Goal: Task Accomplishment & Management: Use online tool/utility

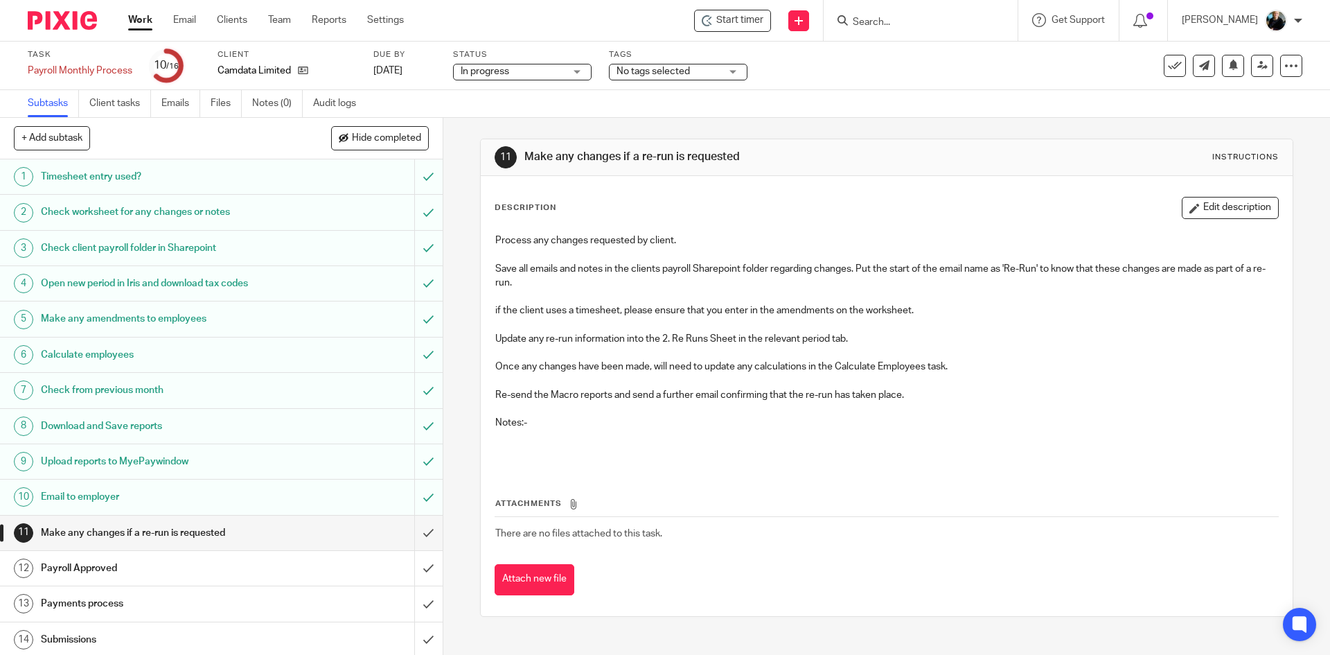
click at [881, 15] on form at bounding box center [925, 20] width 148 height 17
click at [763, 25] on span "Start timer" at bounding box center [739, 20] width 47 height 15
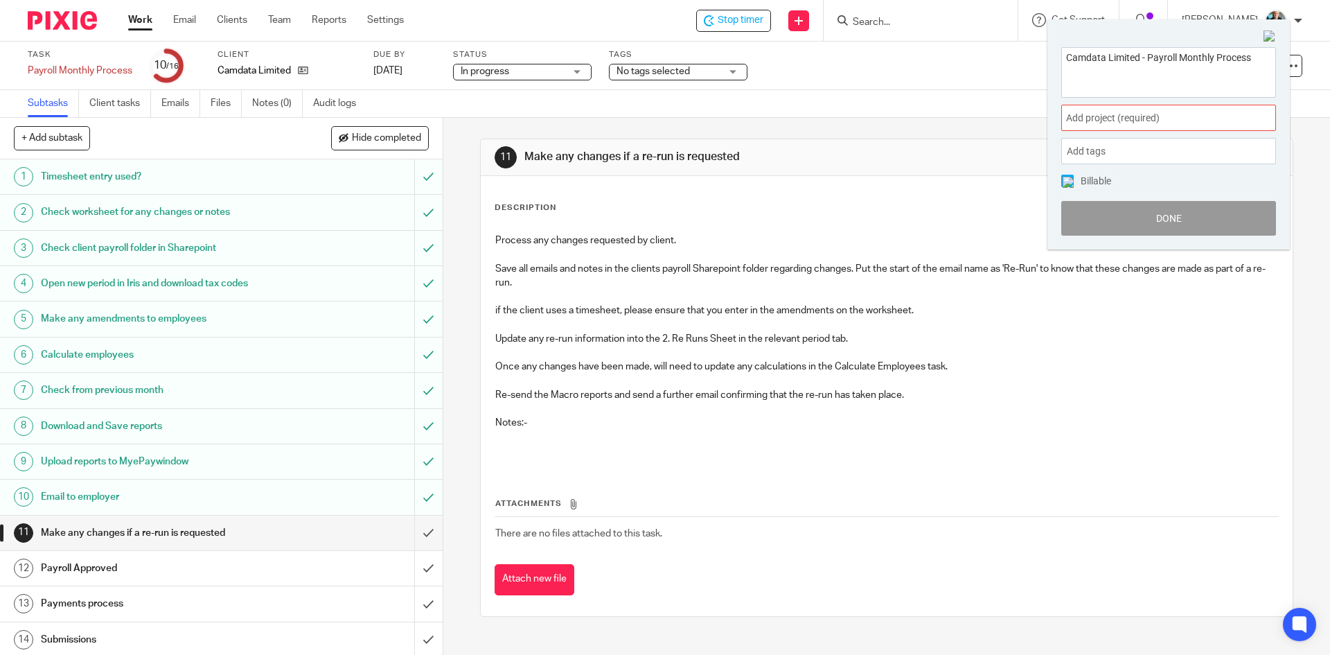
click at [1105, 118] on span "Add project (required) :" at bounding box center [1153, 118] width 175 height 15
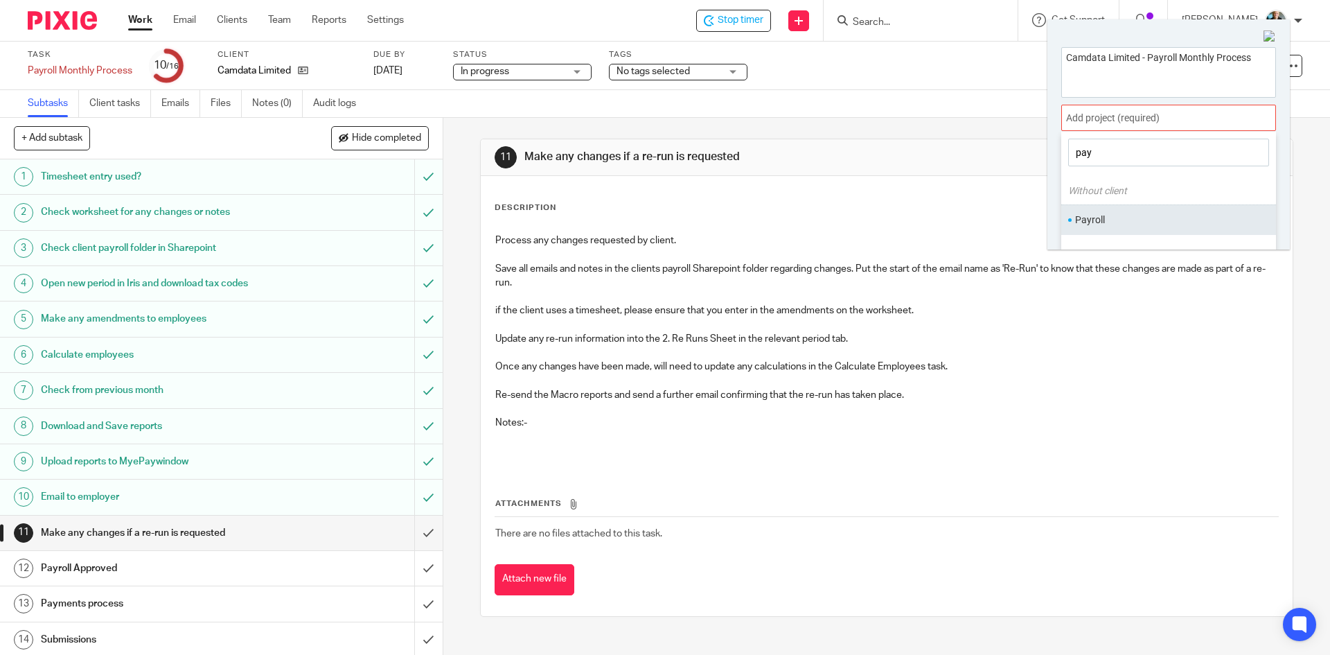
type input "pay"
click at [1092, 221] on li "Payroll" at bounding box center [1165, 220] width 181 height 15
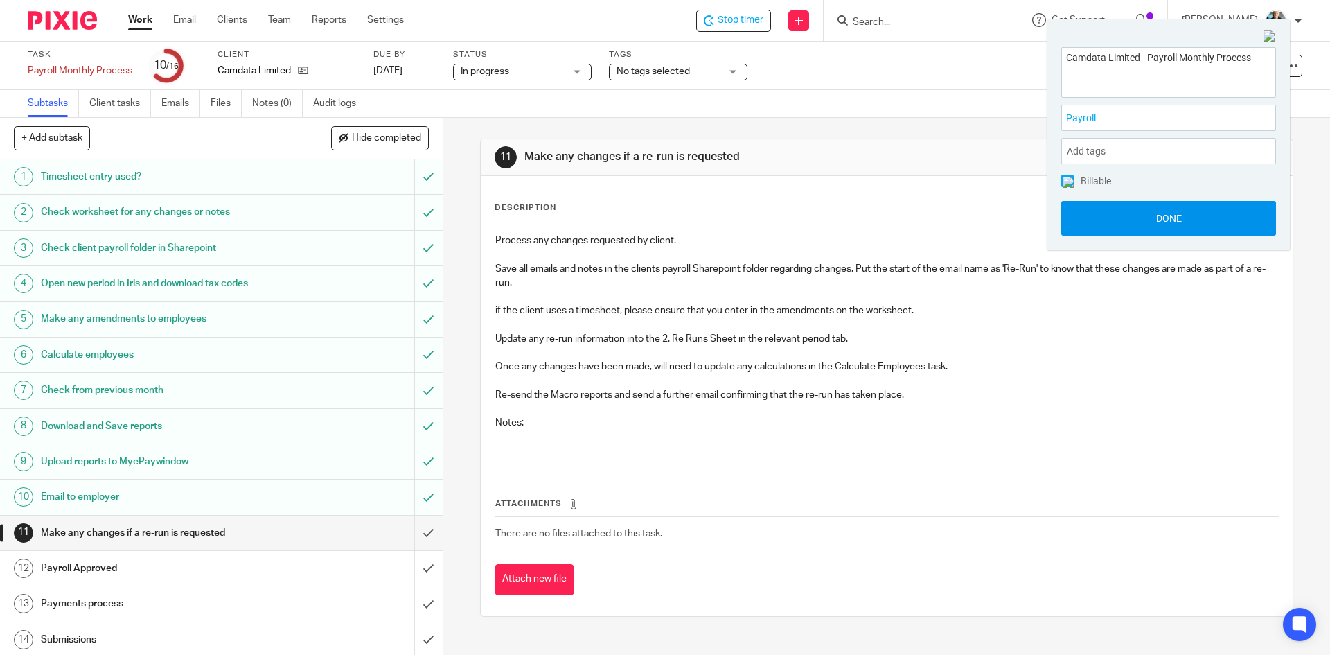
click at [1162, 223] on button "Done" at bounding box center [1168, 218] width 215 height 35
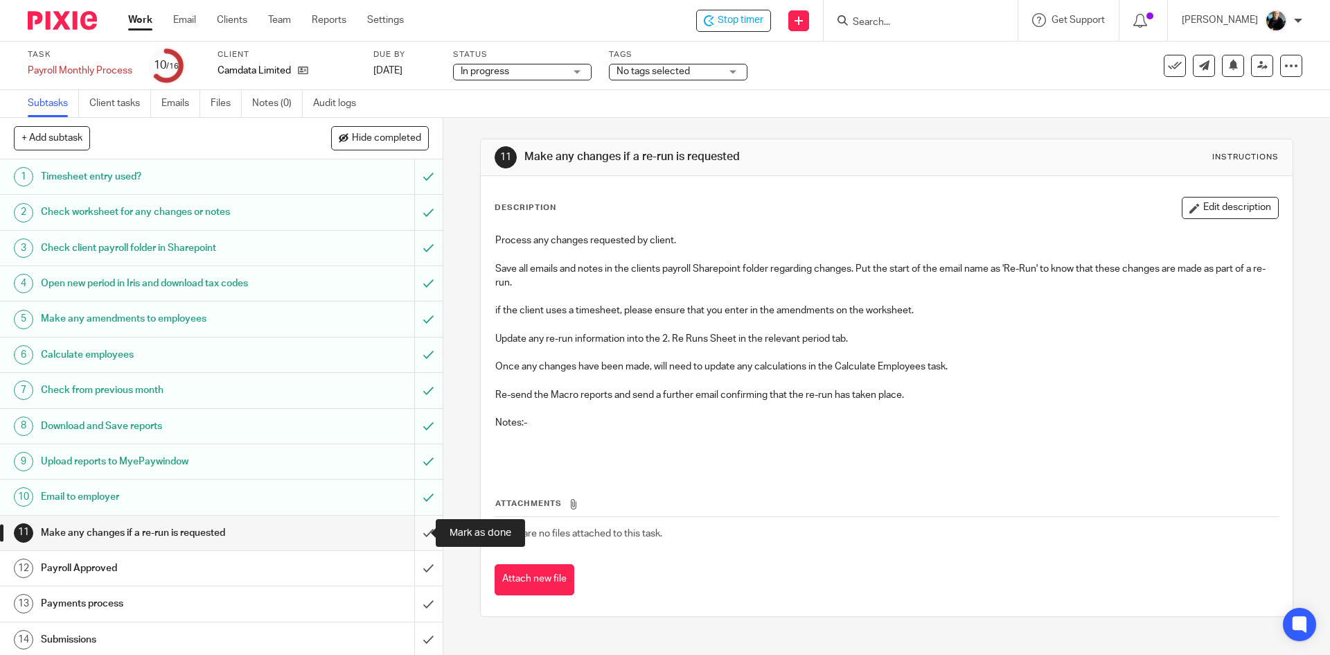
click at [411, 535] on input "submit" at bounding box center [221, 532] width 443 height 35
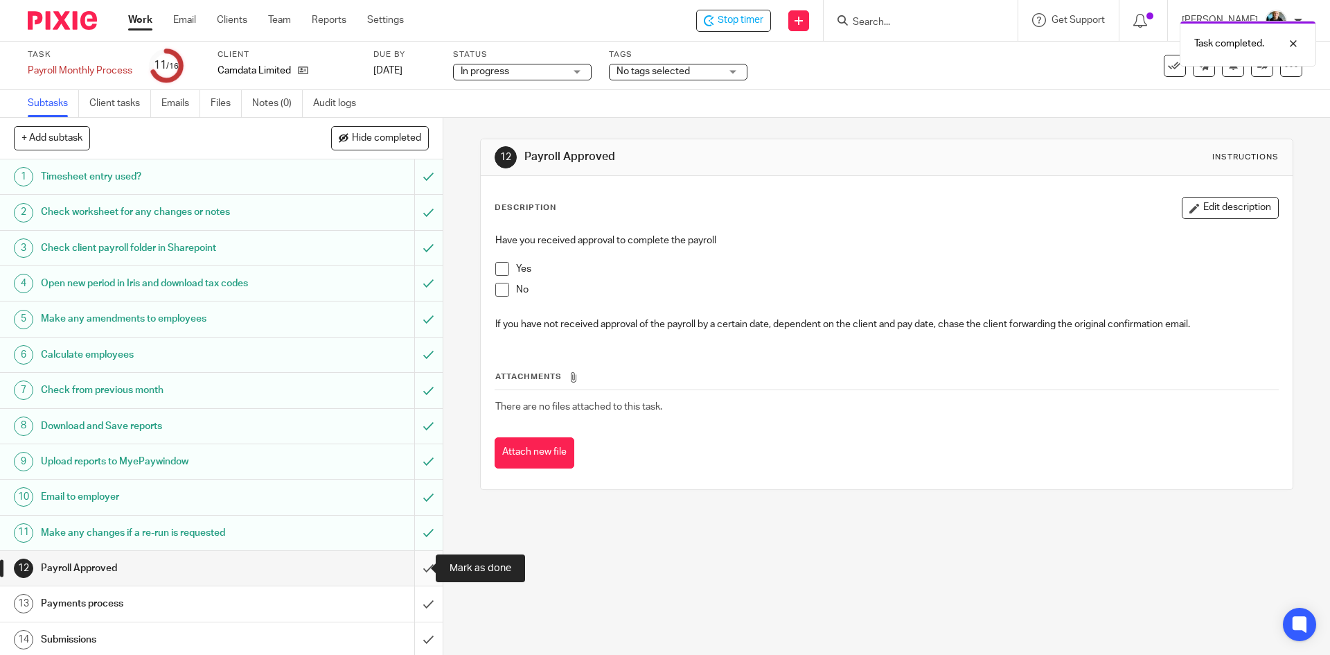
click at [417, 570] on input "submit" at bounding box center [221, 568] width 443 height 35
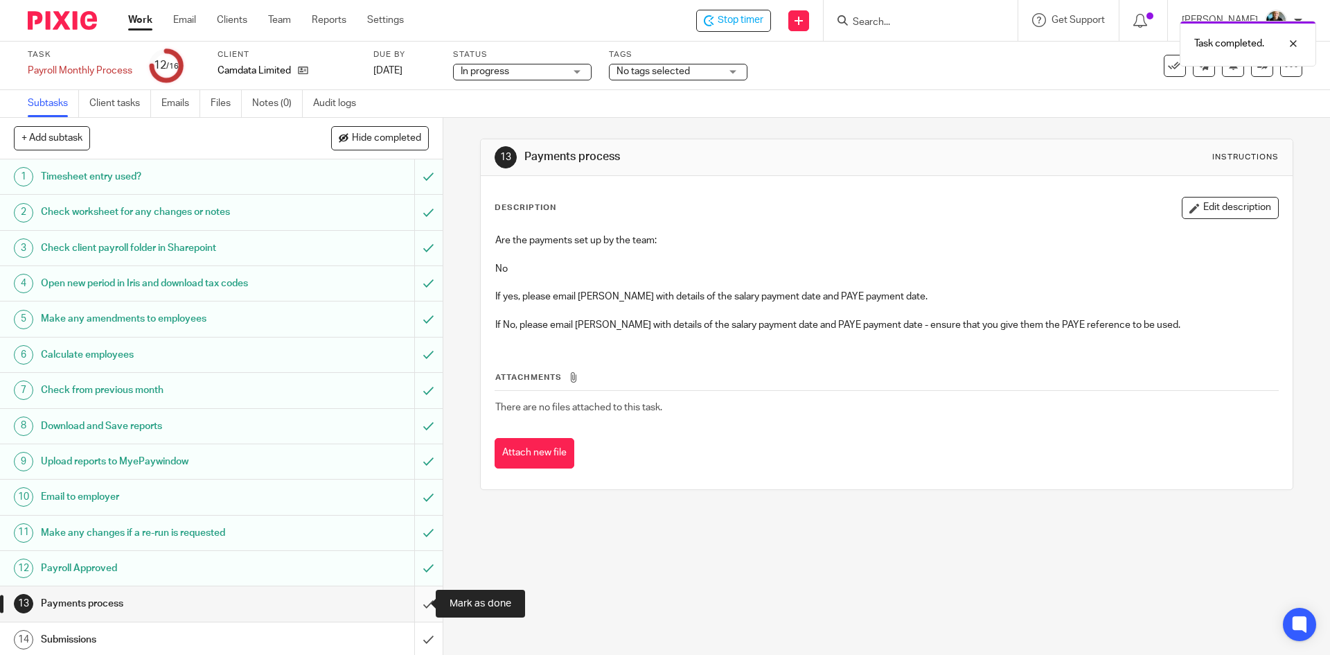
click at [415, 600] on input "submit" at bounding box center [221, 603] width 443 height 35
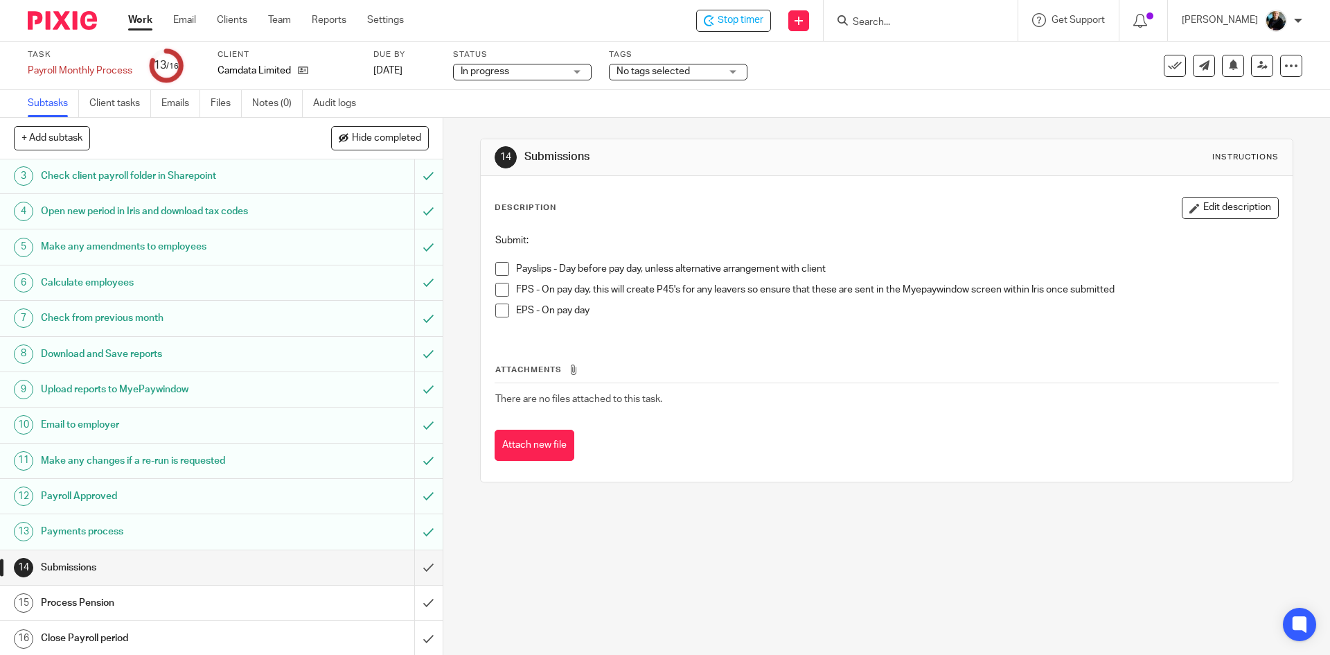
scroll to position [74, 0]
click at [498, 288] on span at bounding box center [502, 290] width 14 height 14
click at [413, 565] on input "submit" at bounding box center [221, 565] width 443 height 35
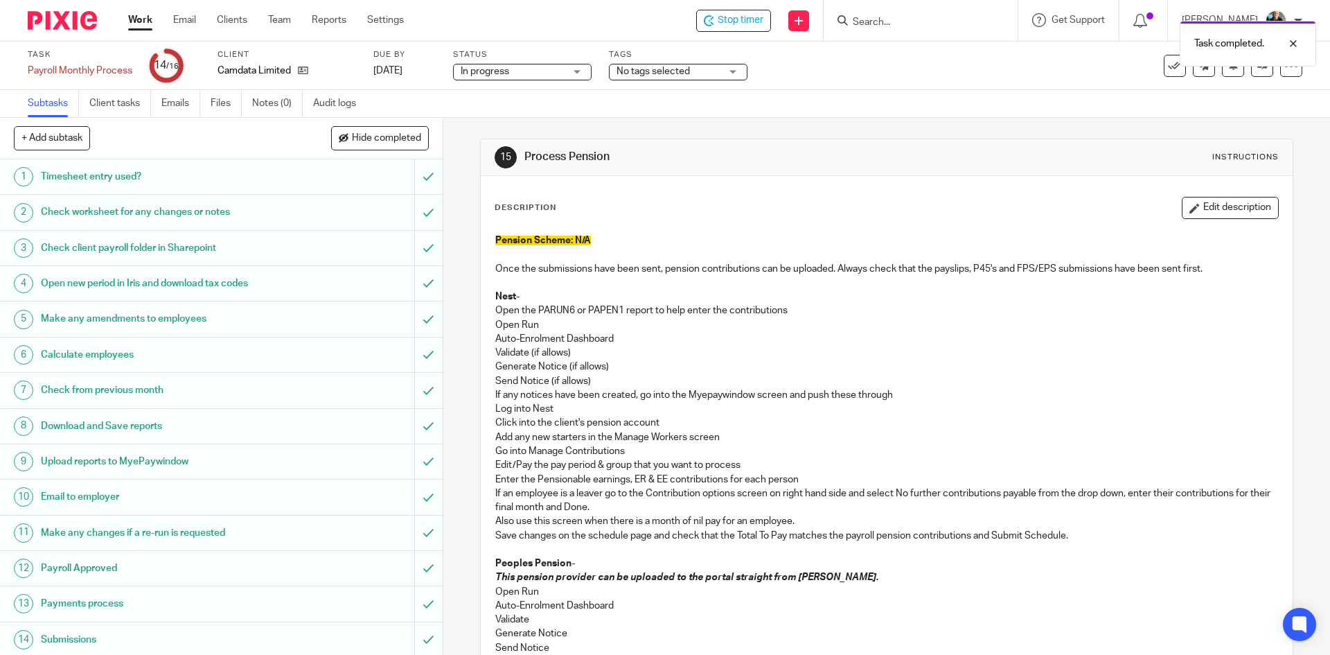
click at [112, 567] on h1 "Payroll Approved" at bounding box center [161, 568] width 240 height 21
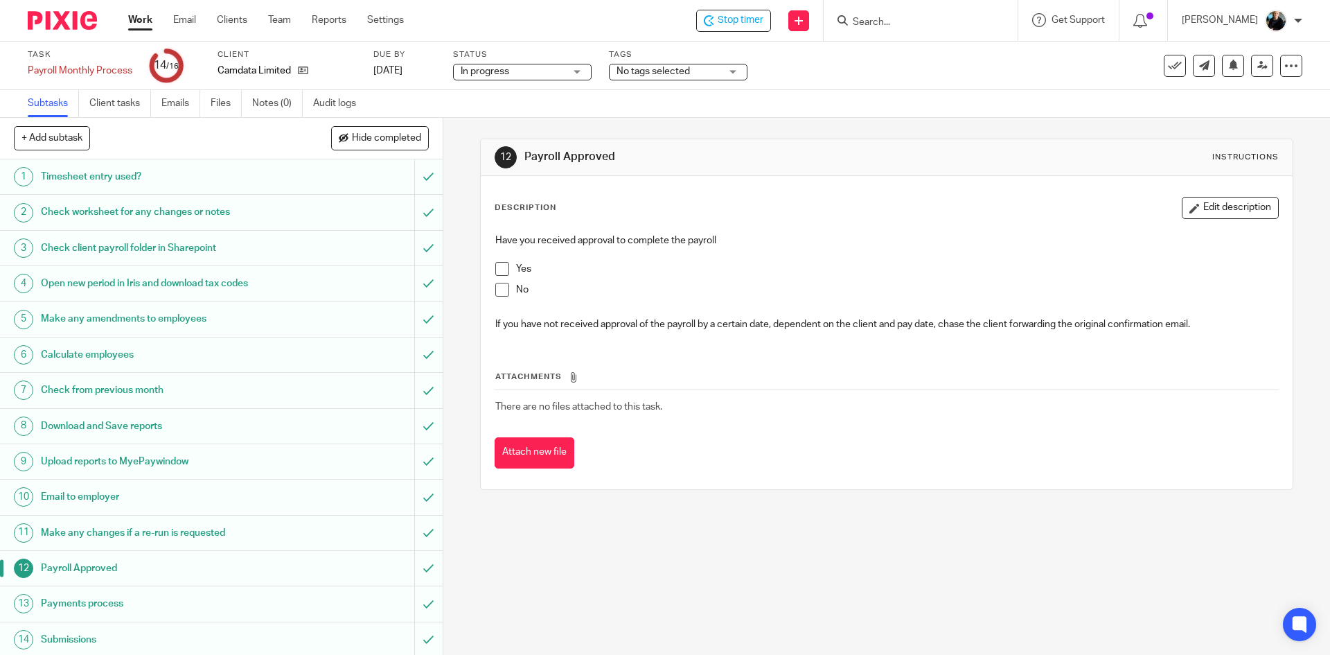
click at [499, 267] on span at bounding box center [502, 269] width 14 height 14
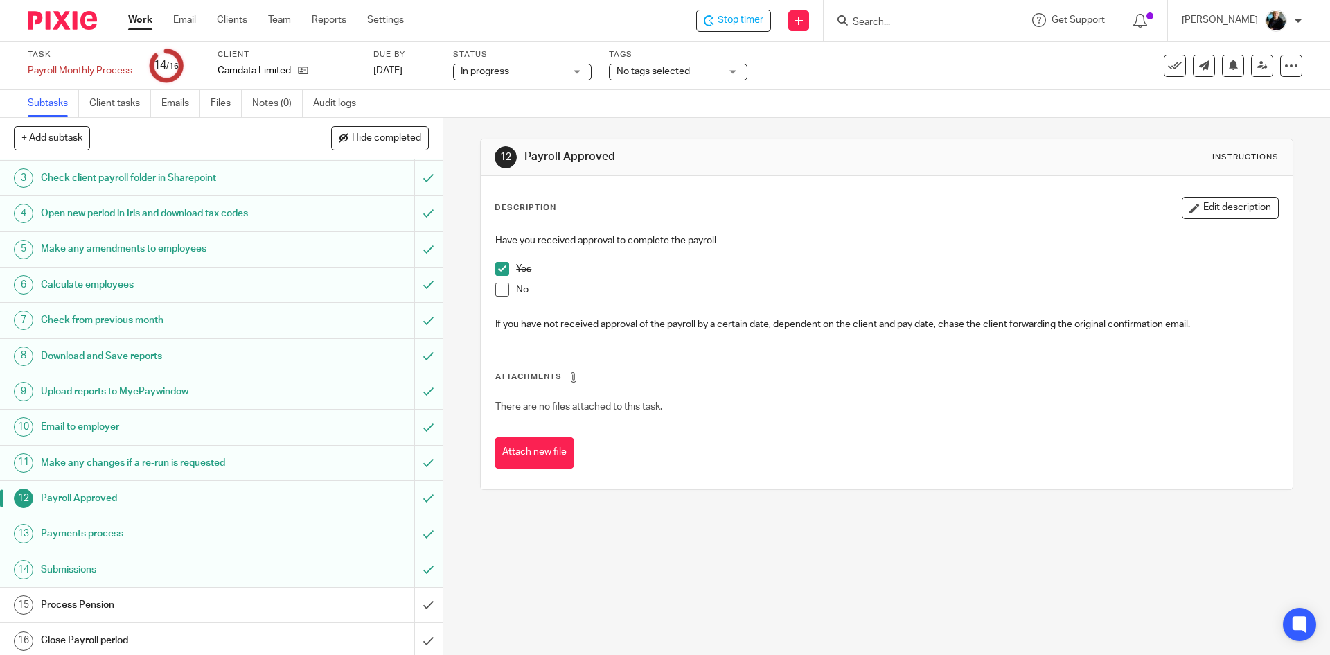
scroll to position [74, 0]
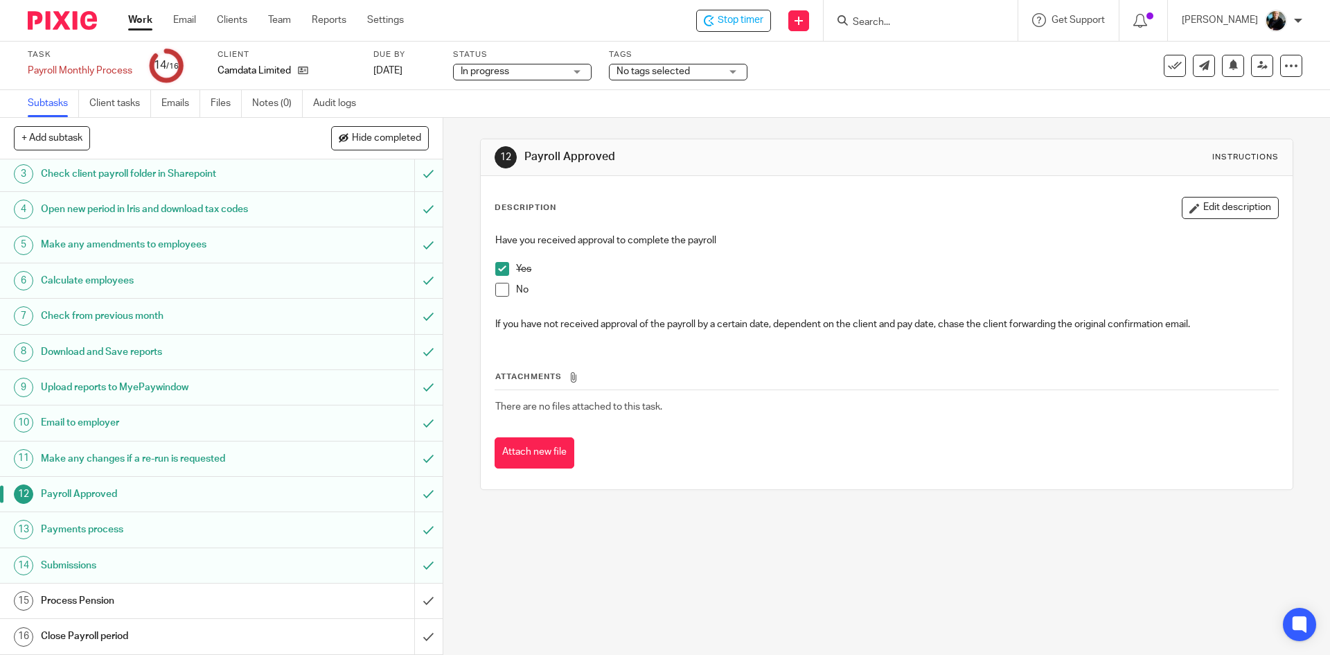
click at [95, 569] on h1 "Submissions" at bounding box center [161, 565] width 240 height 21
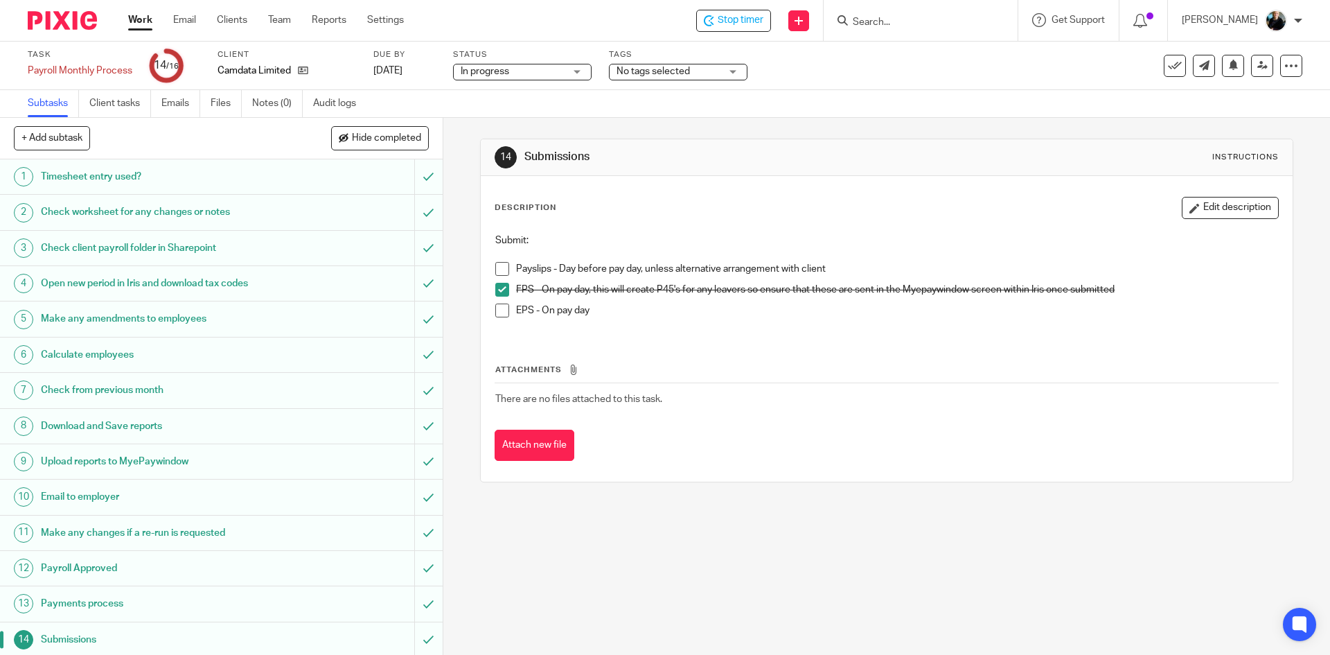
click at [502, 267] on span at bounding box center [502, 269] width 14 height 14
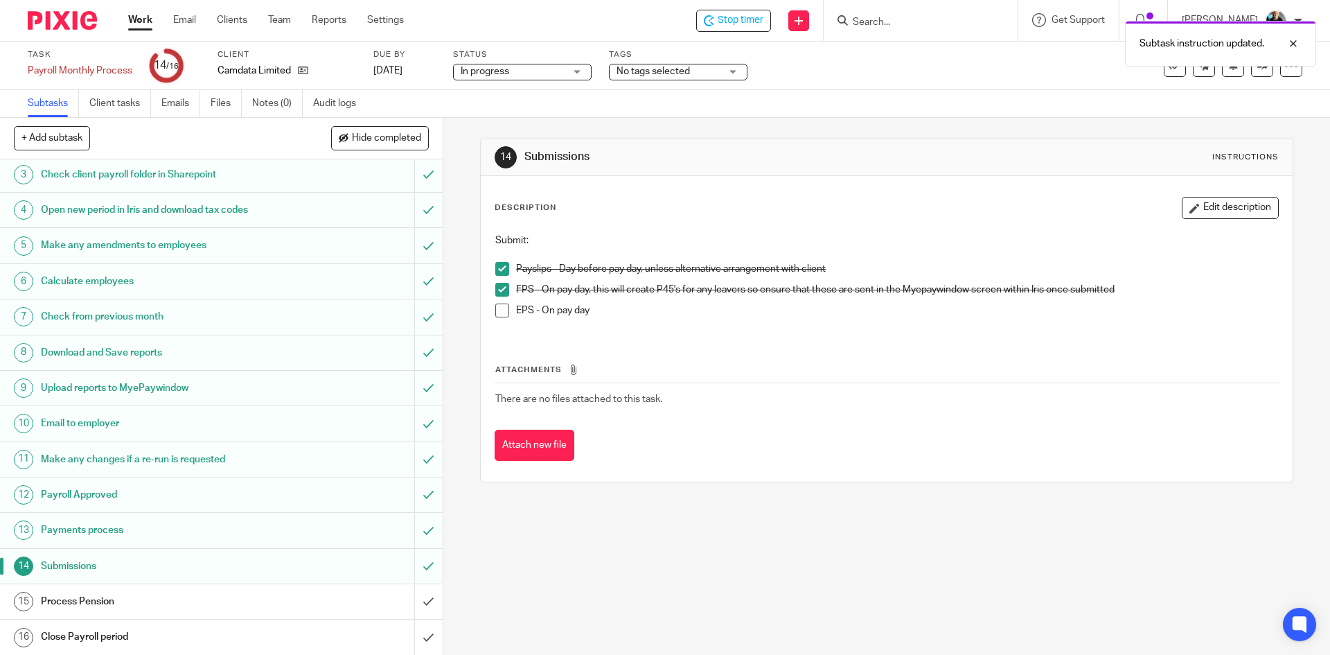
scroll to position [74, 0]
click at [83, 598] on h1 "Process Pension" at bounding box center [161, 600] width 240 height 21
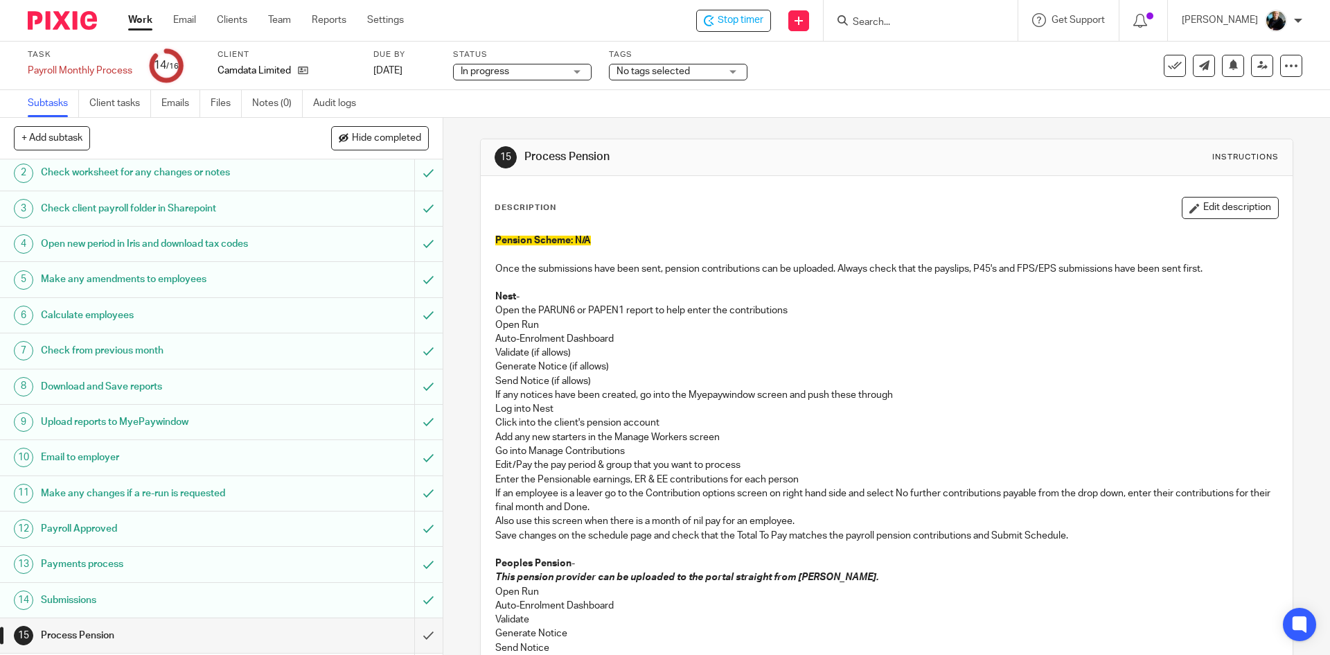
scroll to position [74, 0]
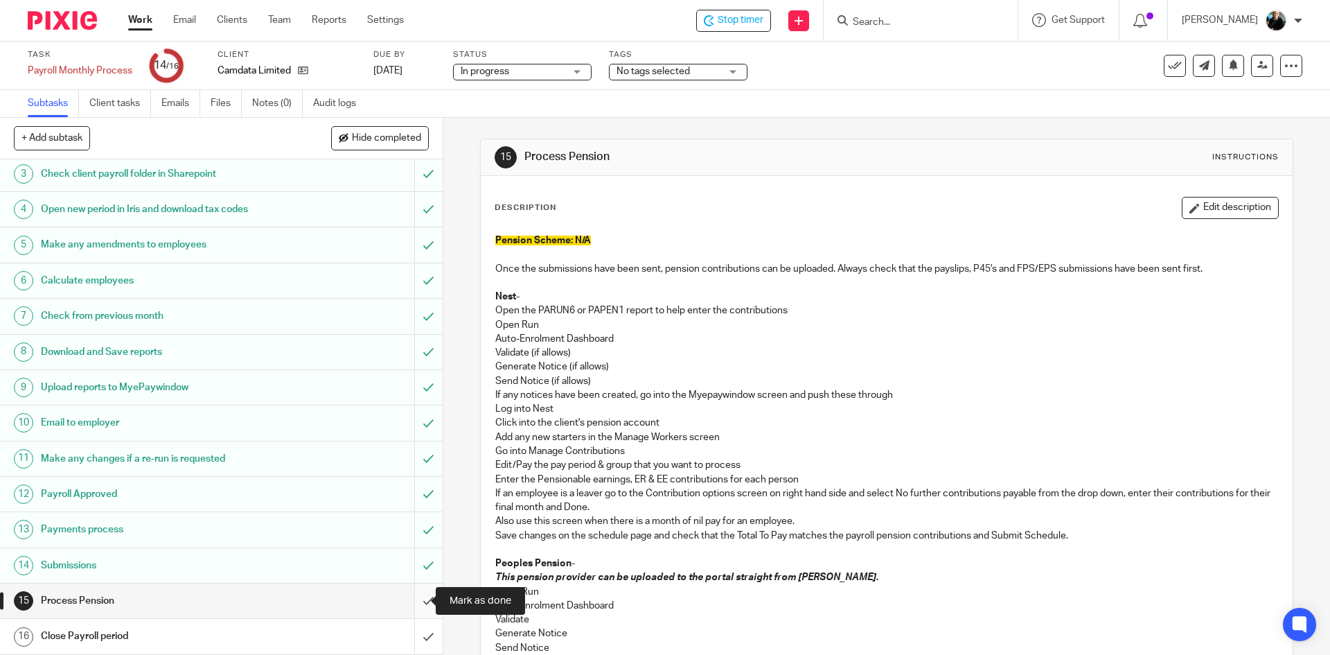
click at [420, 599] on input "submit" at bounding box center [221, 600] width 443 height 35
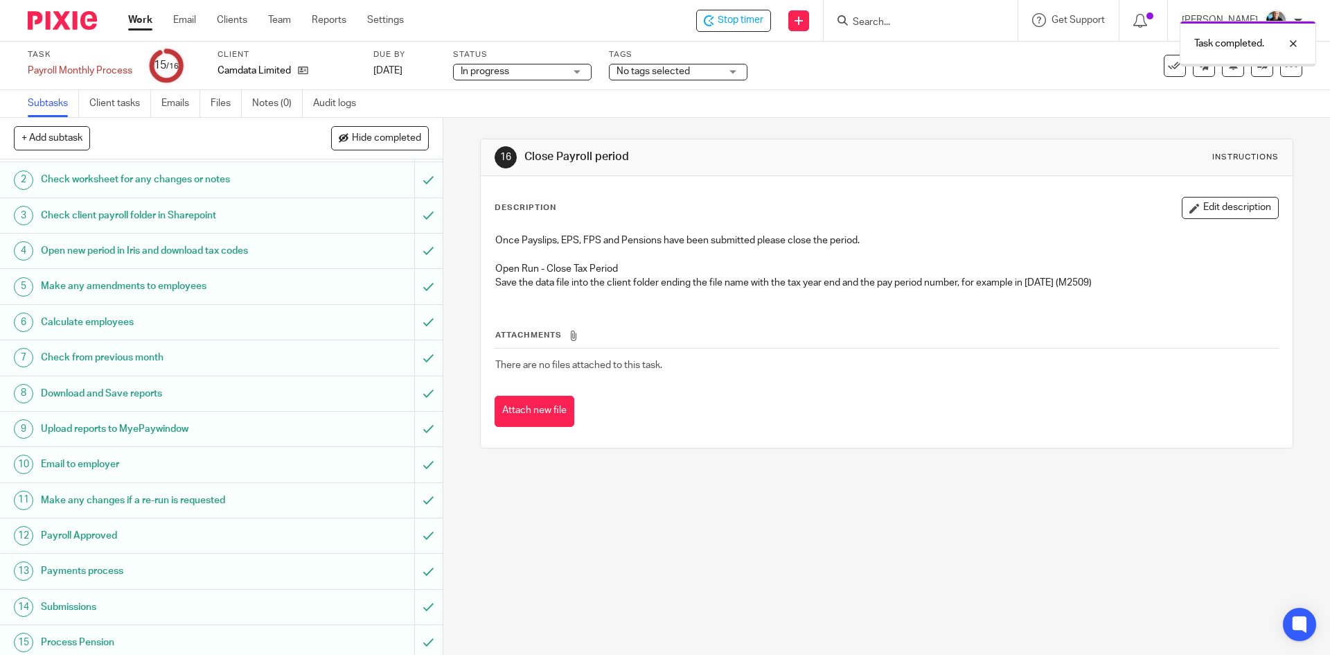
scroll to position [74, 0]
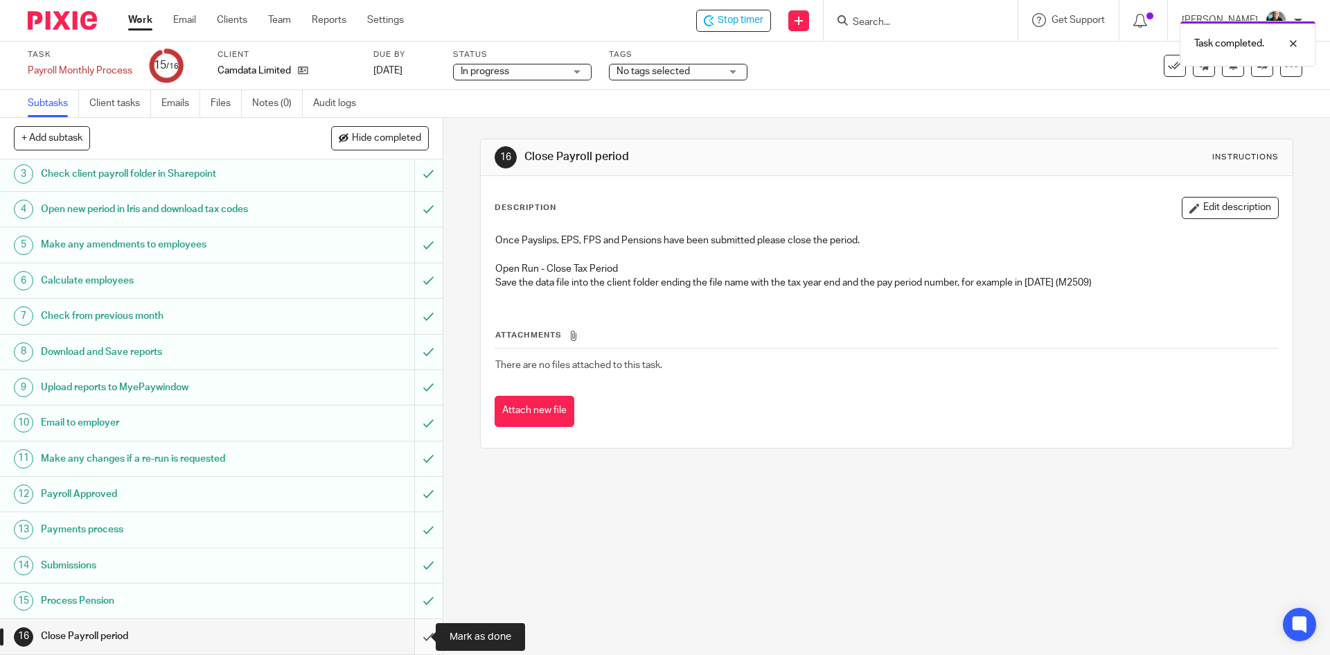
click at [416, 637] on input "submit" at bounding box center [221, 636] width 443 height 35
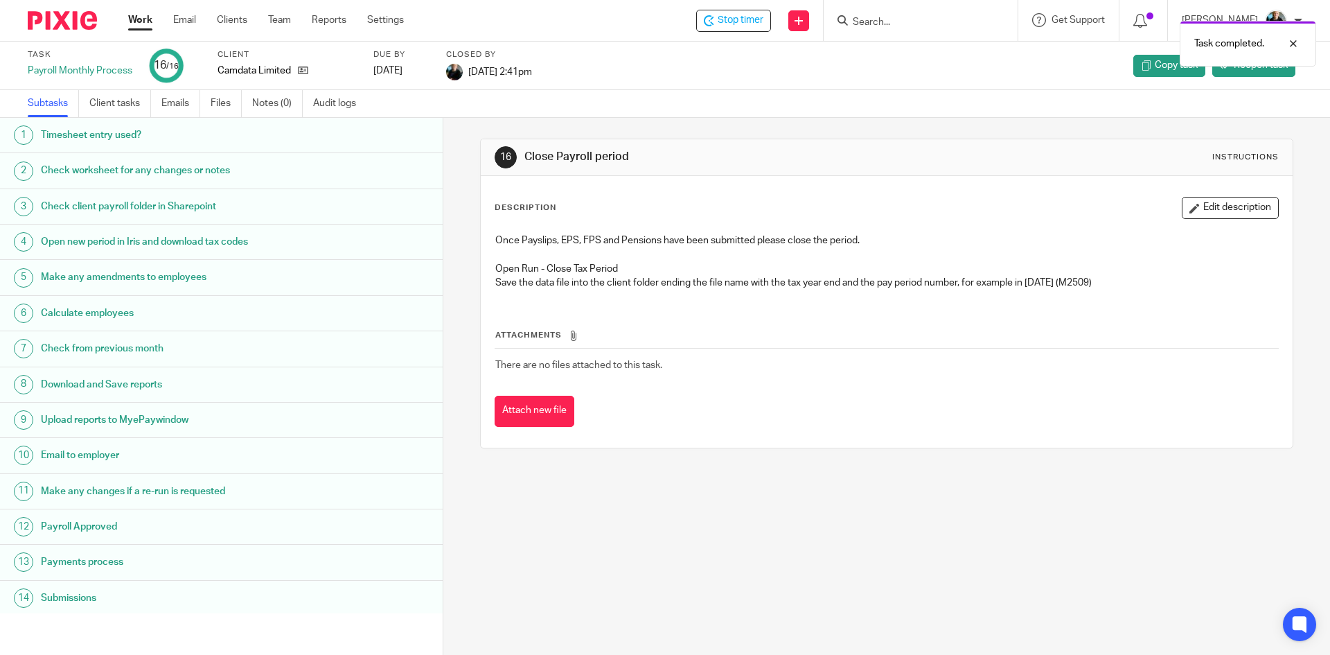
click at [744, 19] on div "Task completed." at bounding box center [990, 40] width 651 height 53
click at [748, 27] on span "Stop timer" at bounding box center [741, 20] width 46 height 15
click at [931, 20] on input "Search" at bounding box center [913, 23] width 125 height 12
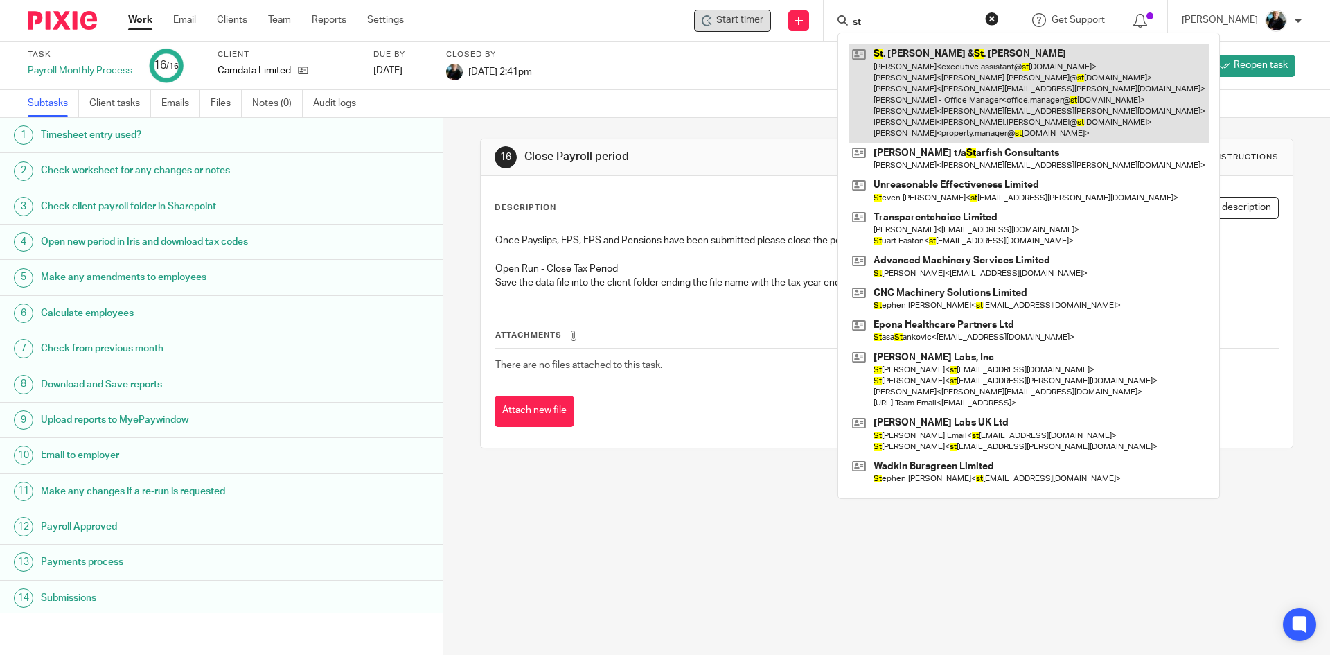
type input "st"
click at [980, 98] on link at bounding box center [1029, 93] width 360 height 99
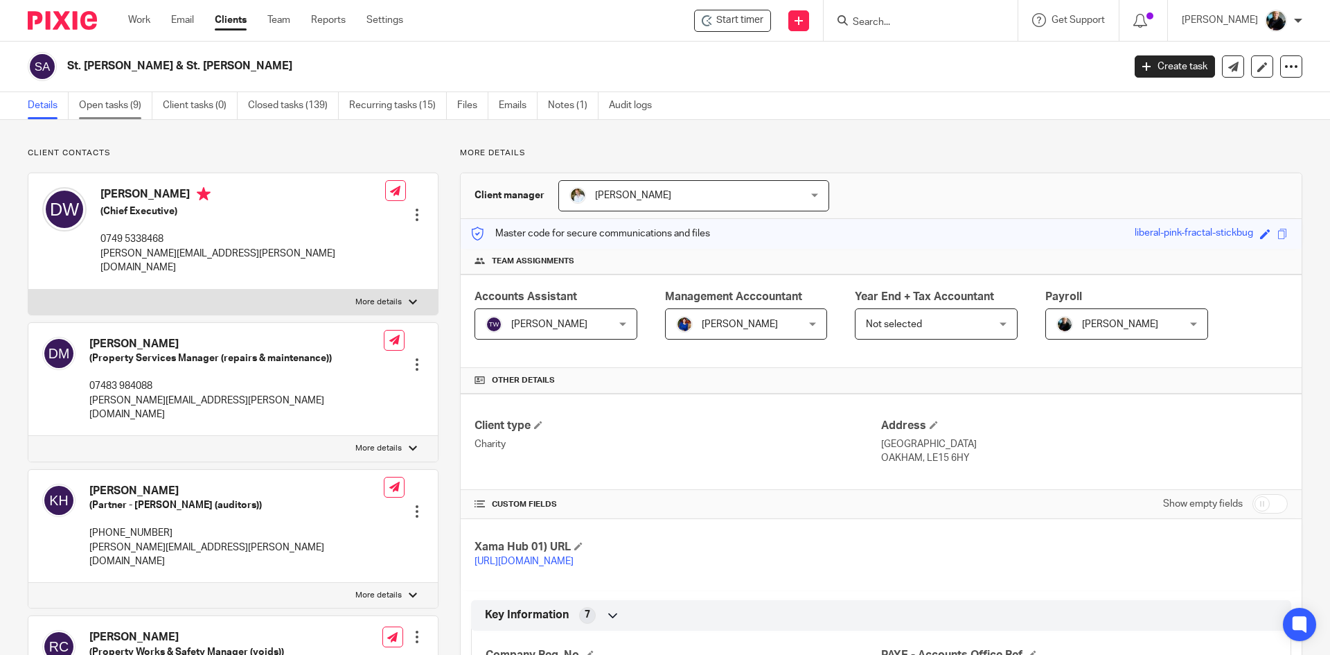
click at [121, 107] on link "Open tasks (9)" at bounding box center [115, 105] width 73 height 27
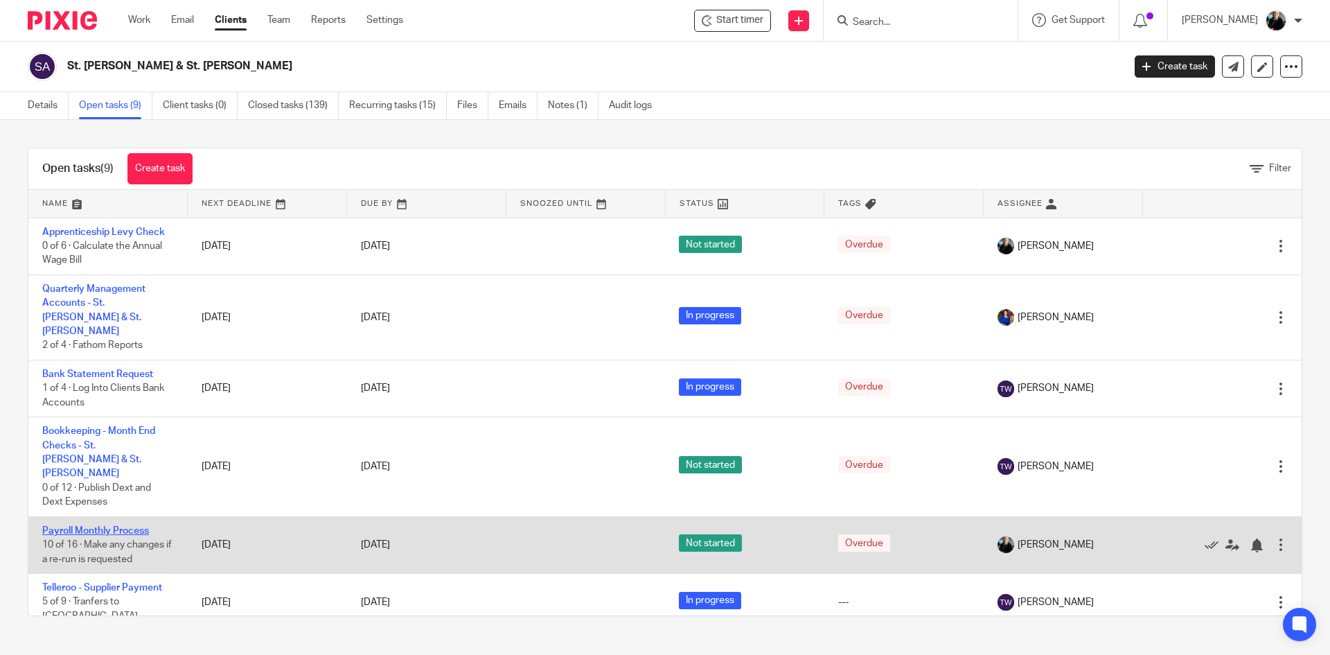
click at [107, 526] on link "Payroll Monthly Process" at bounding box center [95, 531] width 107 height 10
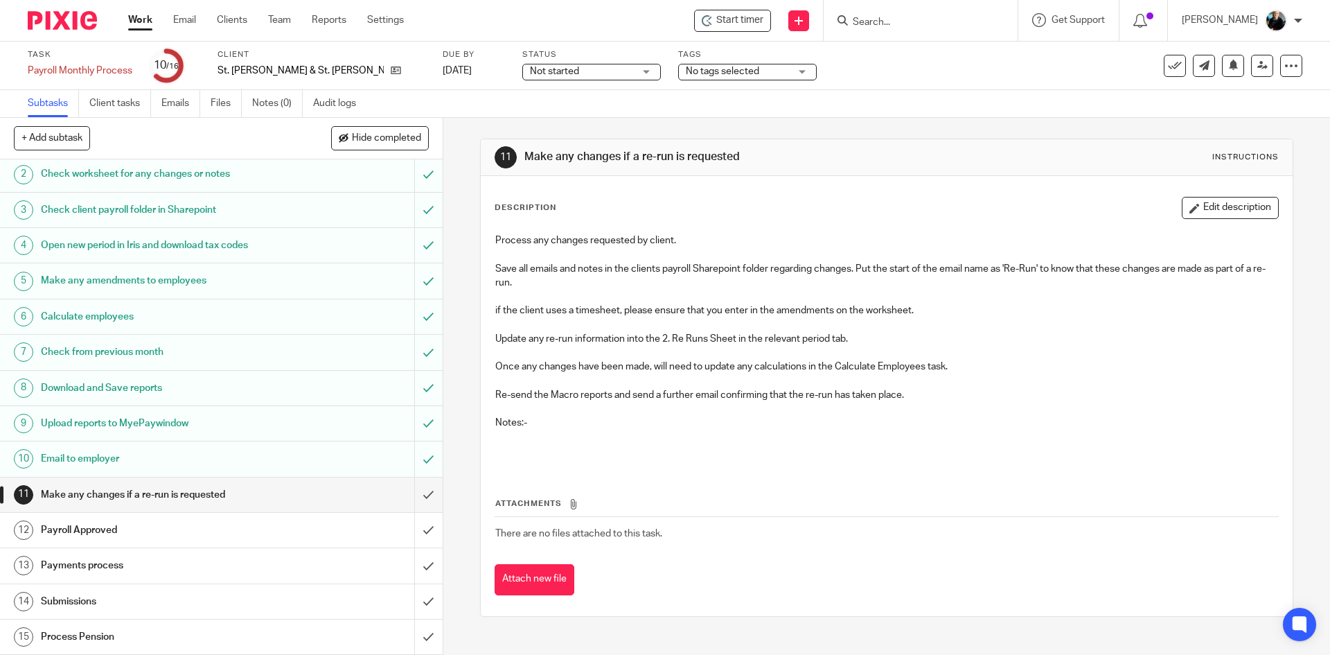
scroll to position [74, 0]
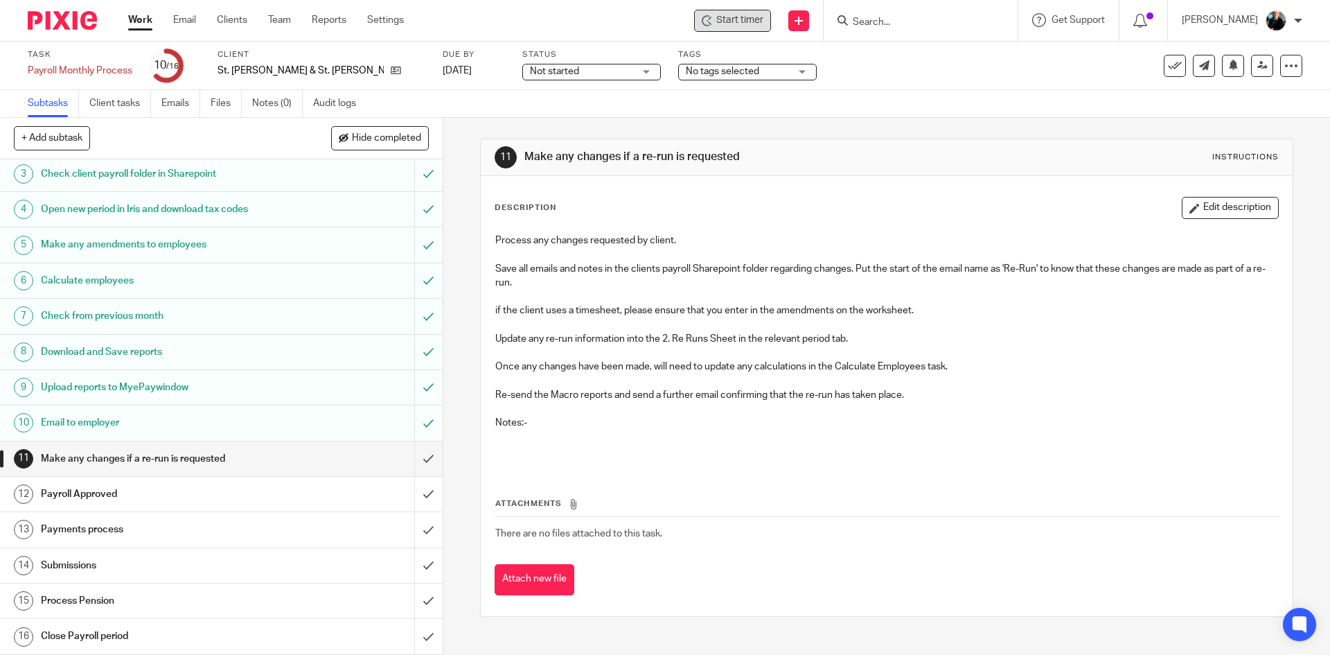
click at [768, 18] on div "Start timer" at bounding box center [732, 21] width 77 height 22
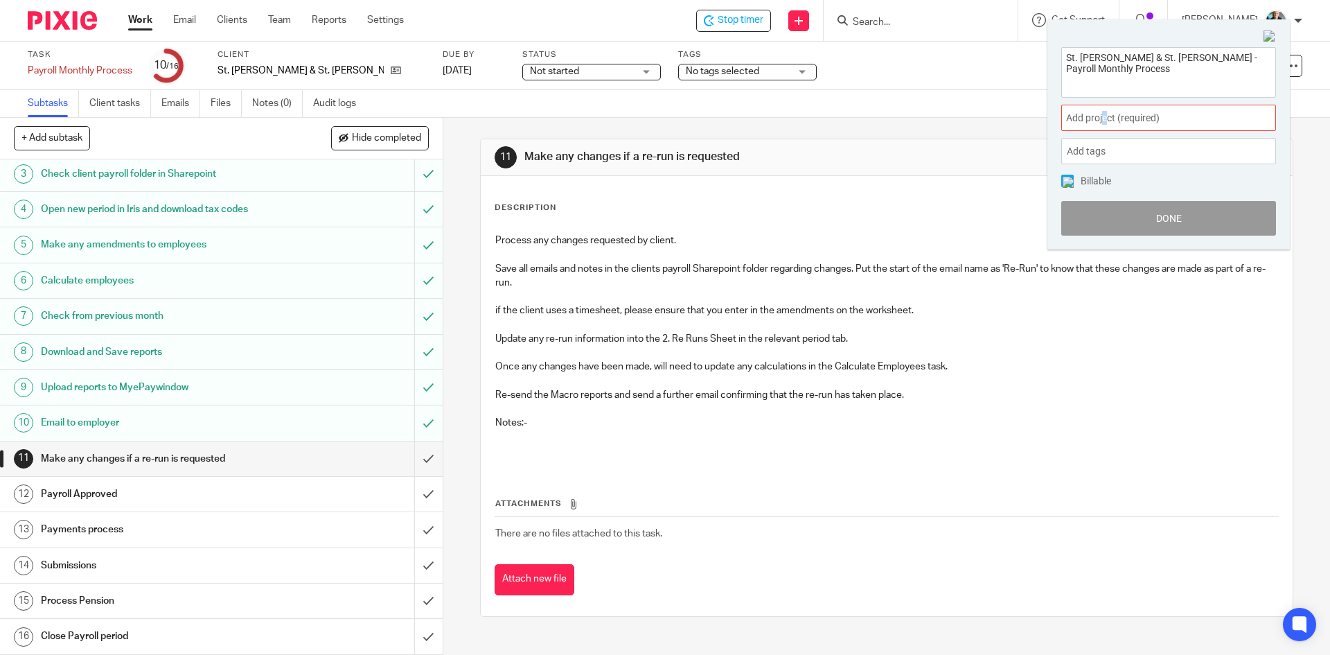
click at [1106, 116] on span "Add project (required) :" at bounding box center [1153, 118] width 175 height 15
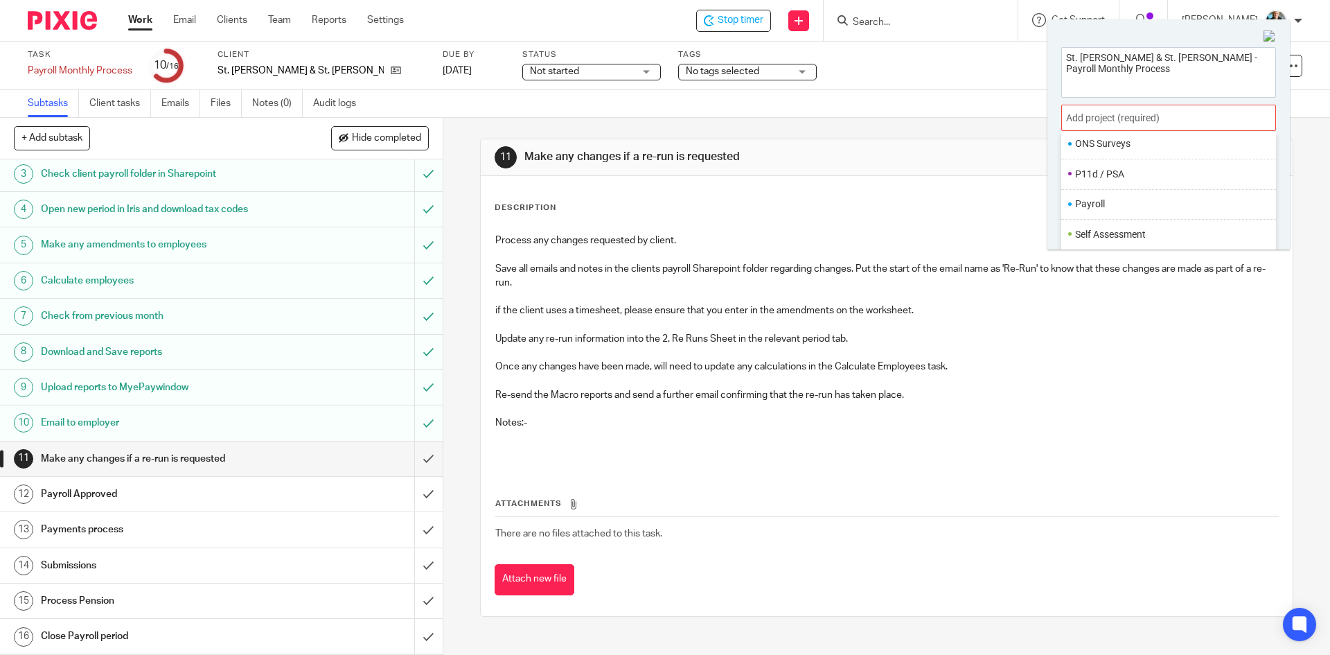
scroll to position [519, 0]
click at [1098, 184] on li "Payroll" at bounding box center [1165, 182] width 181 height 15
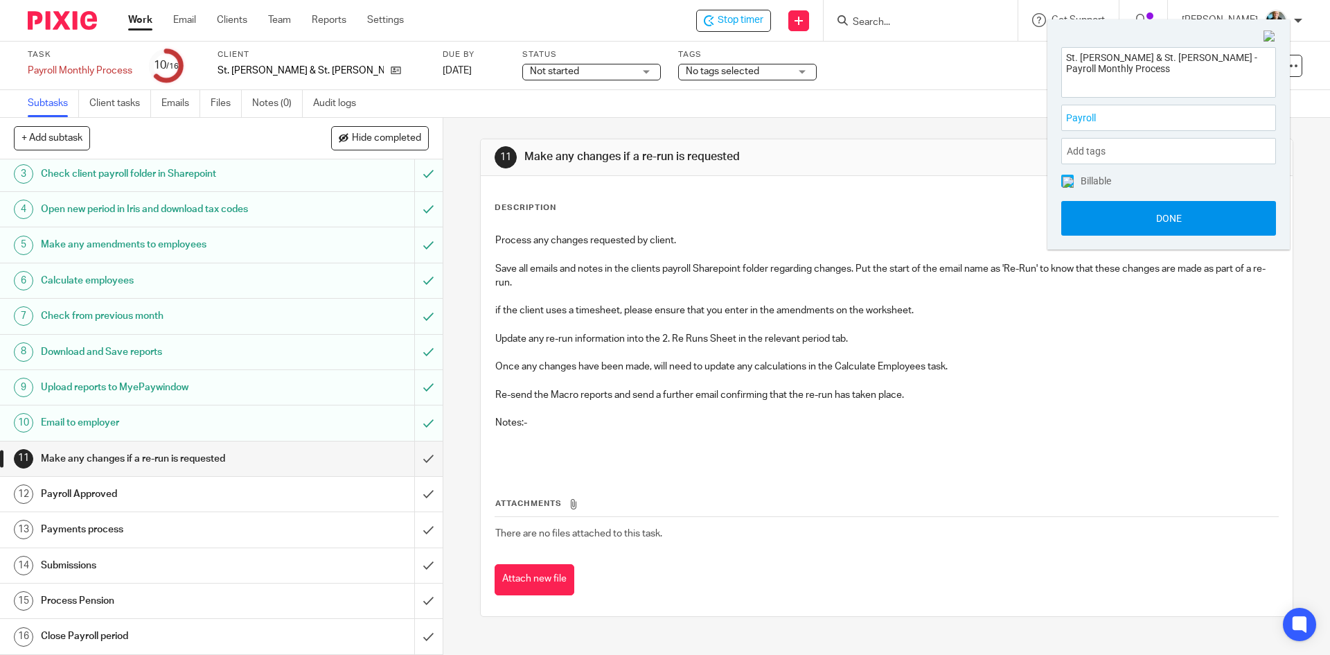
click at [1119, 223] on button "Done" at bounding box center [1168, 218] width 215 height 35
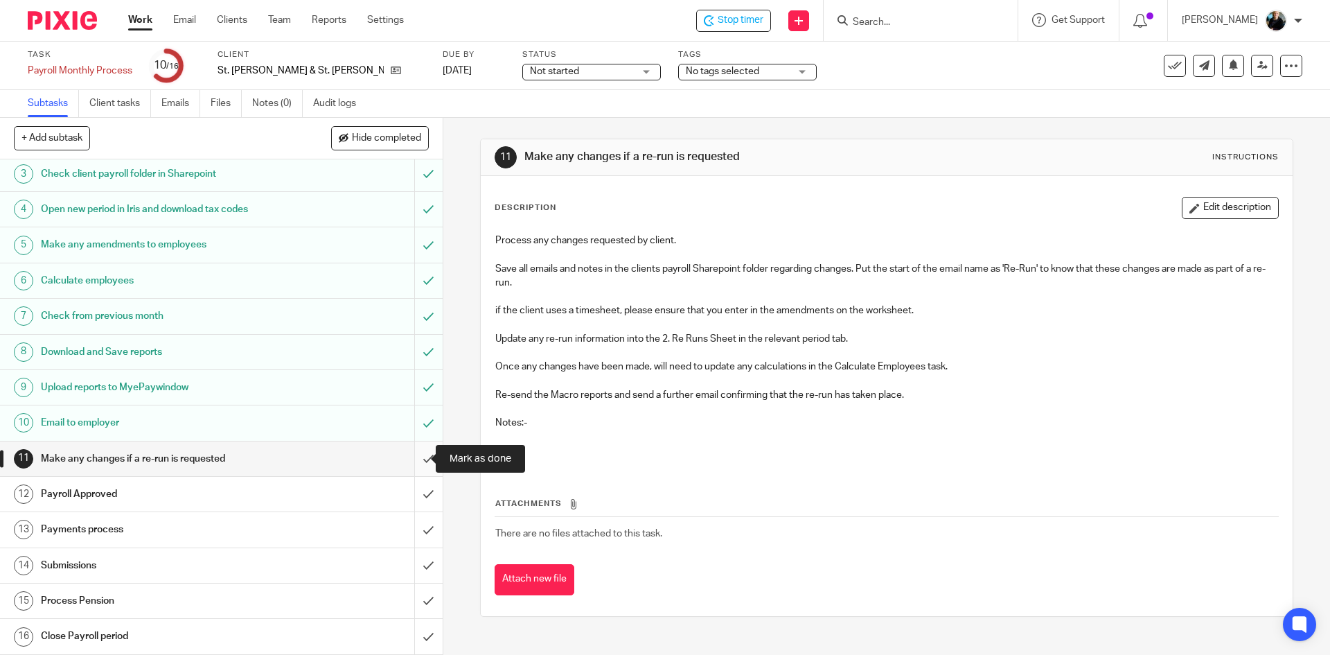
click at [416, 459] on input "submit" at bounding box center [221, 458] width 443 height 35
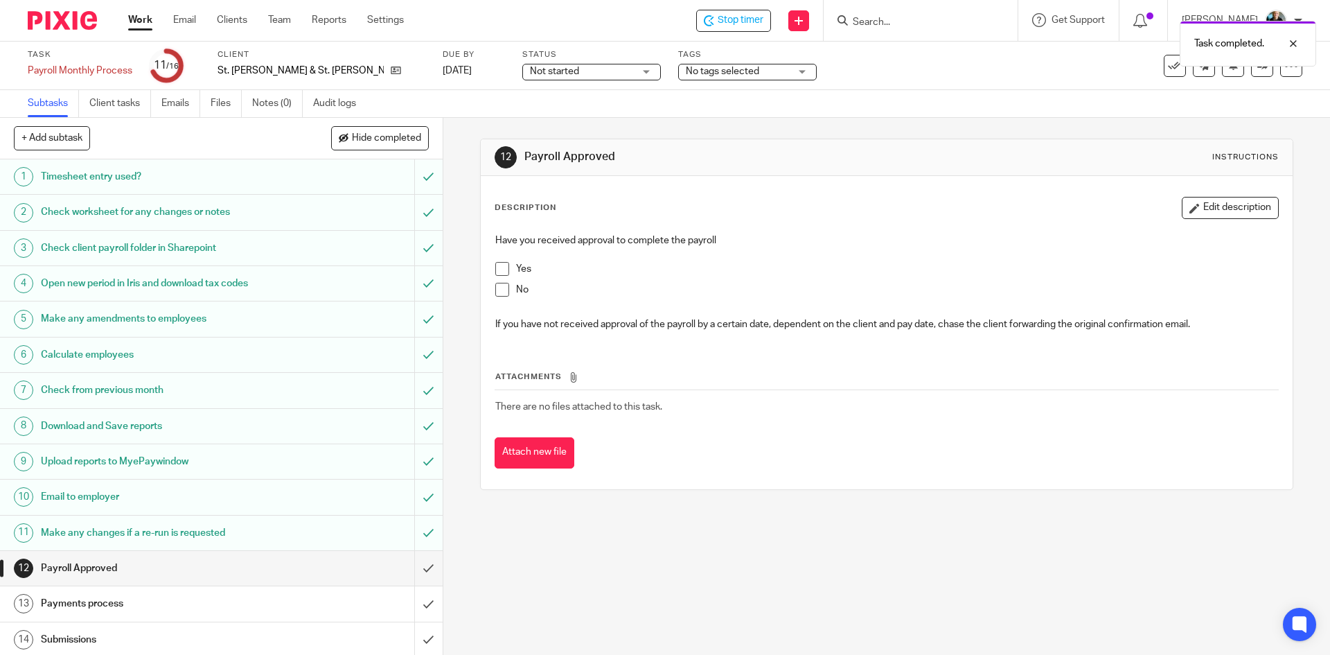
click at [502, 264] on span at bounding box center [502, 269] width 14 height 14
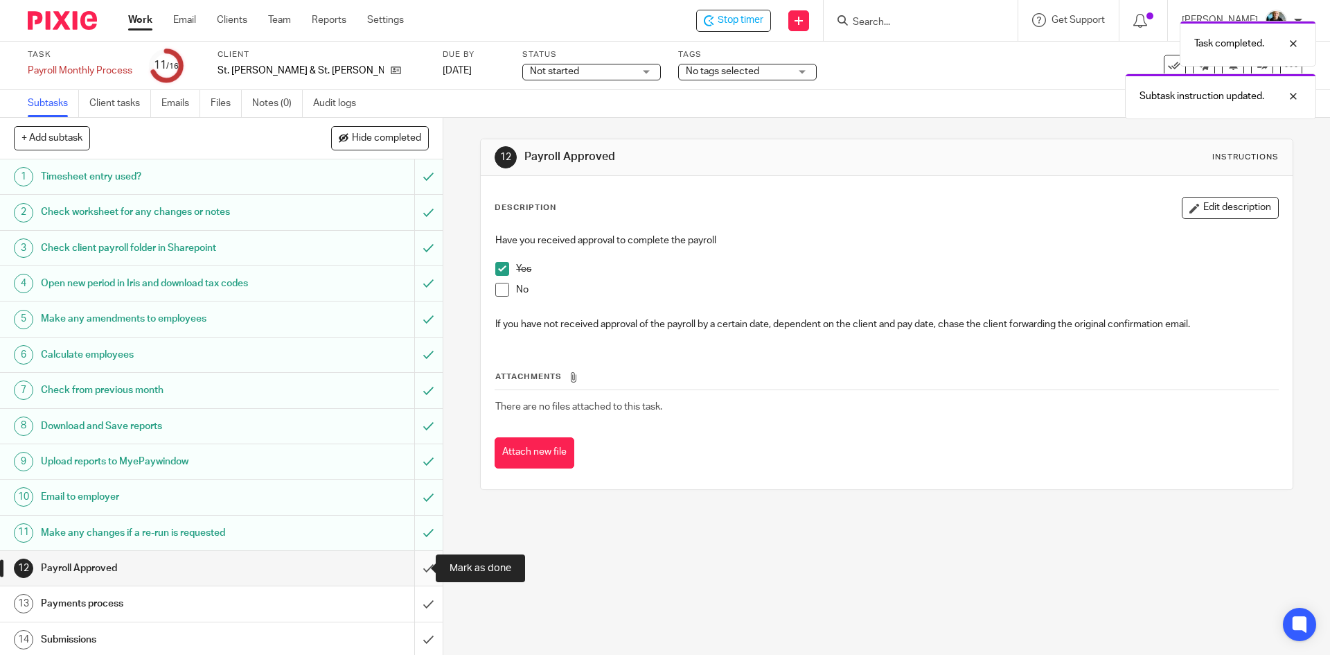
click at [416, 567] on input "submit" at bounding box center [221, 568] width 443 height 35
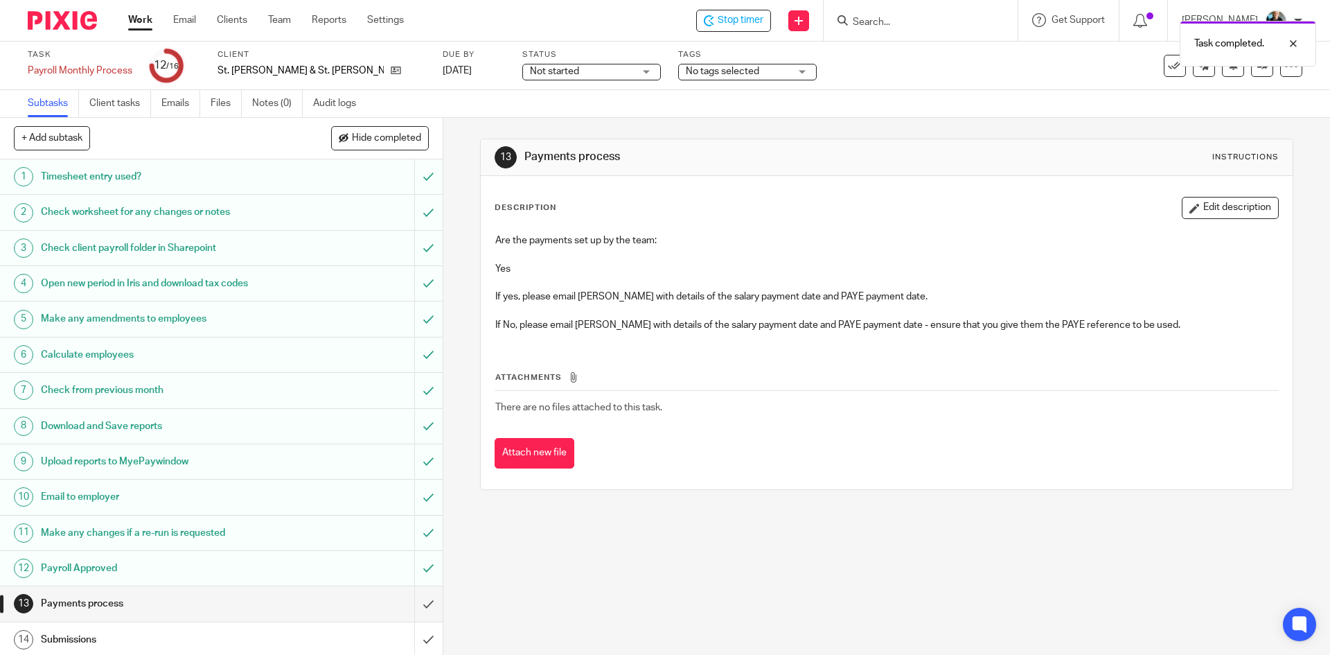
scroll to position [69, 0]
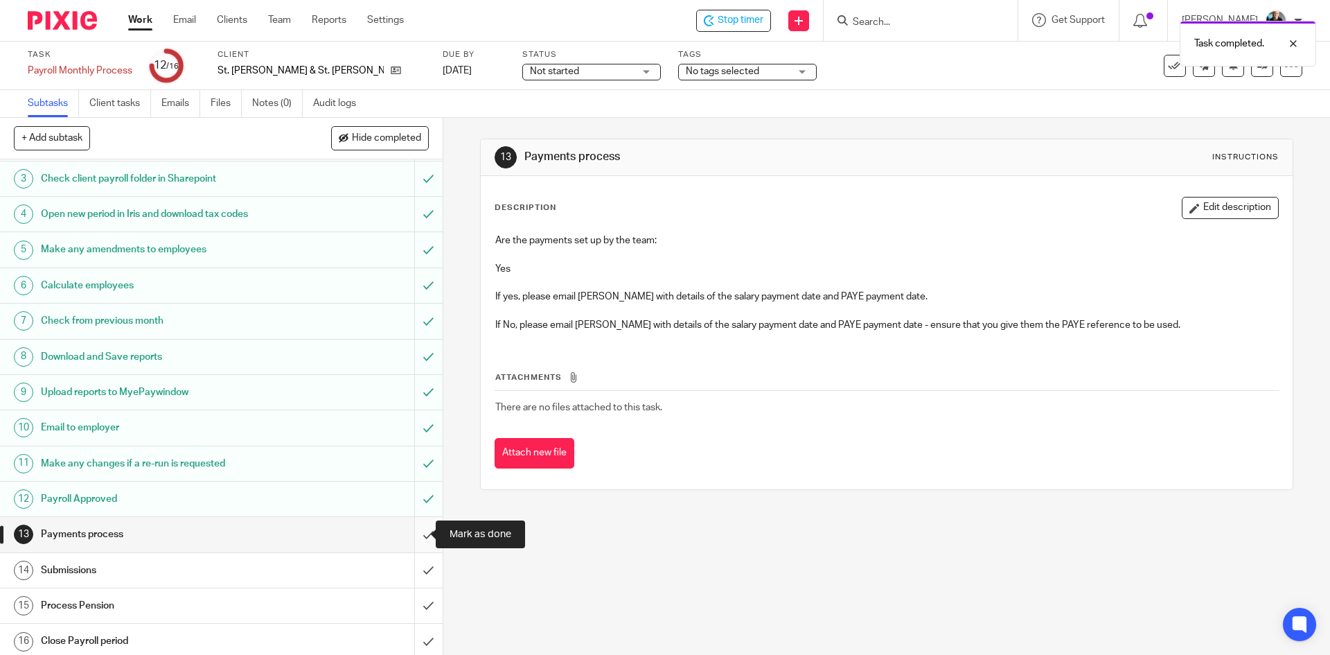
click at [414, 535] on input "submit" at bounding box center [221, 534] width 443 height 35
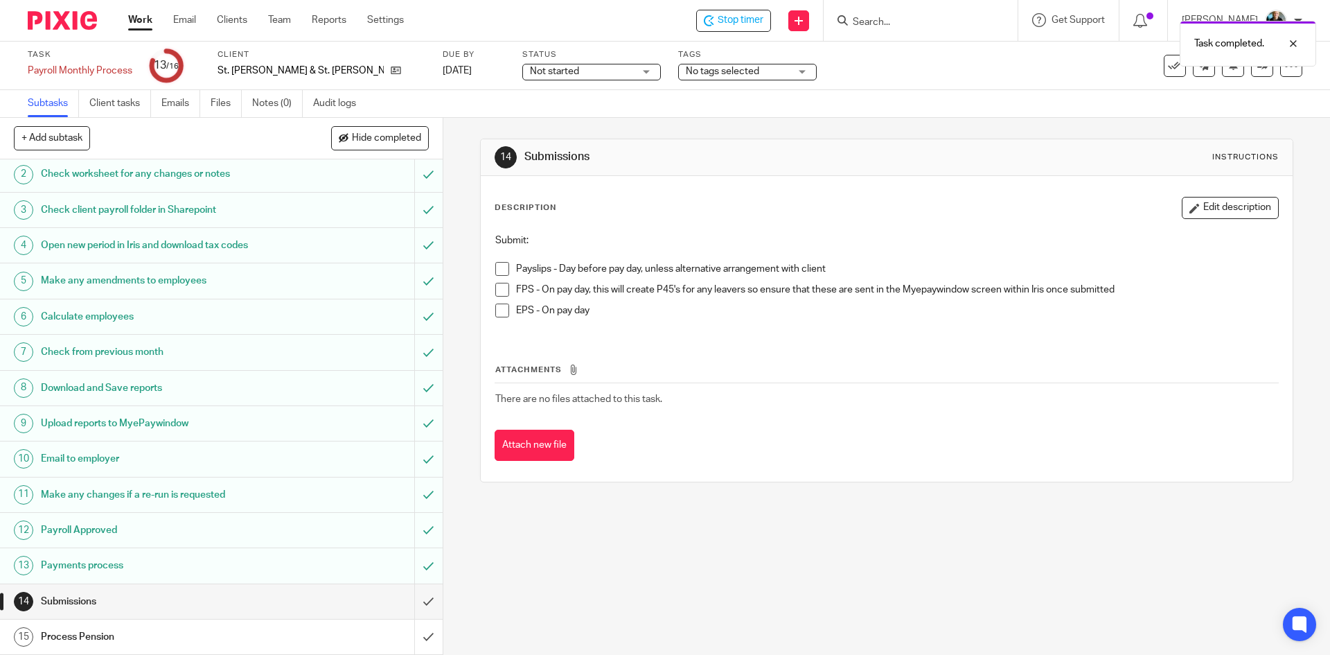
scroll to position [74, 0]
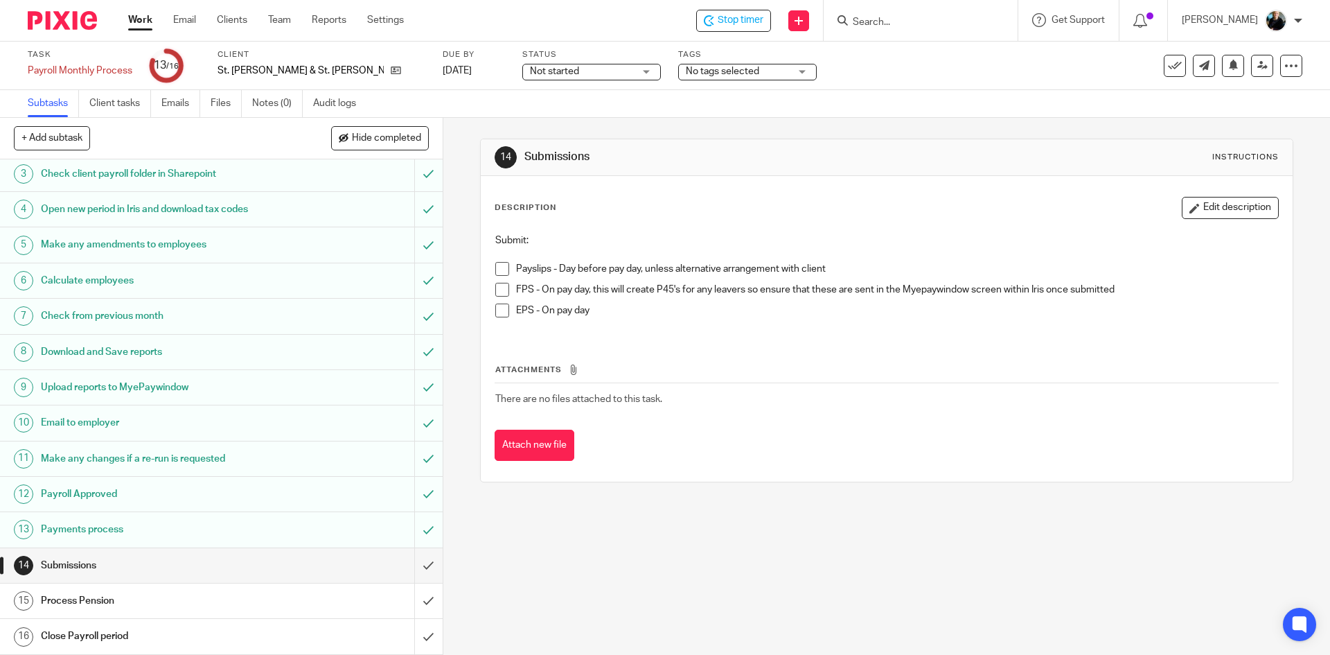
click at [496, 263] on span at bounding box center [502, 269] width 14 height 14
click at [499, 285] on span at bounding box center [502, 290] width 14 height 14
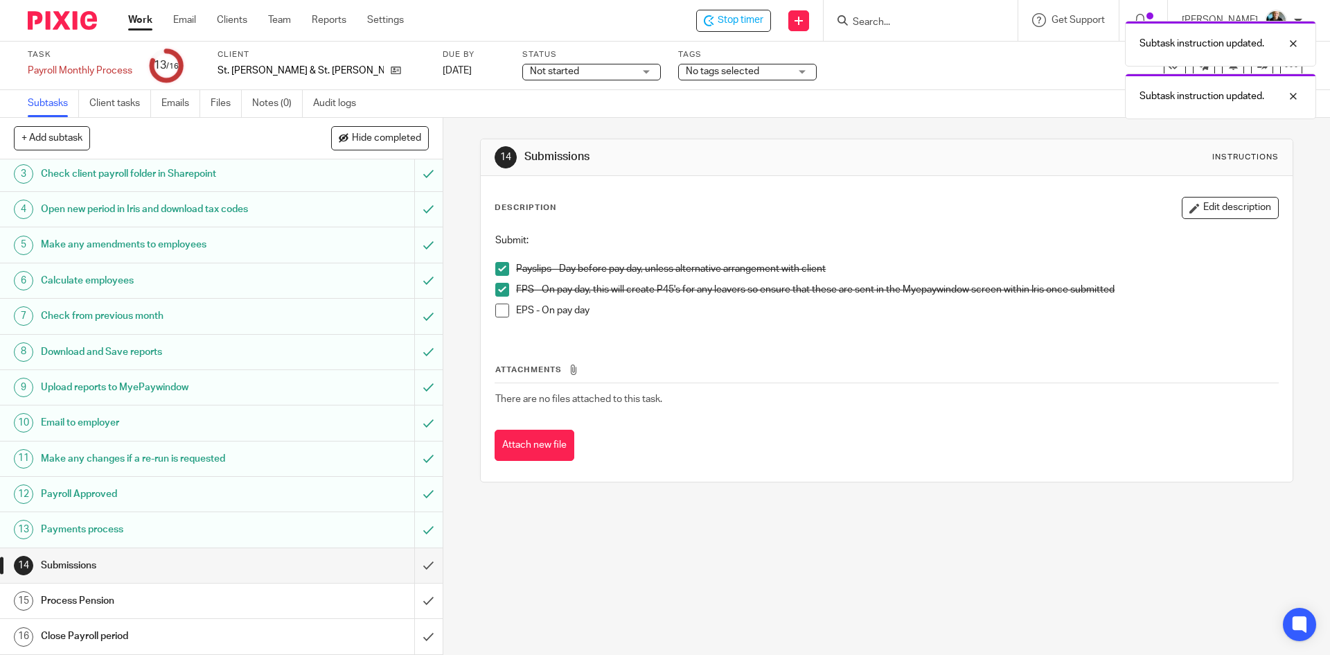
click at [499, 306] on span at bounding box center [502, 310] width 14 height 14
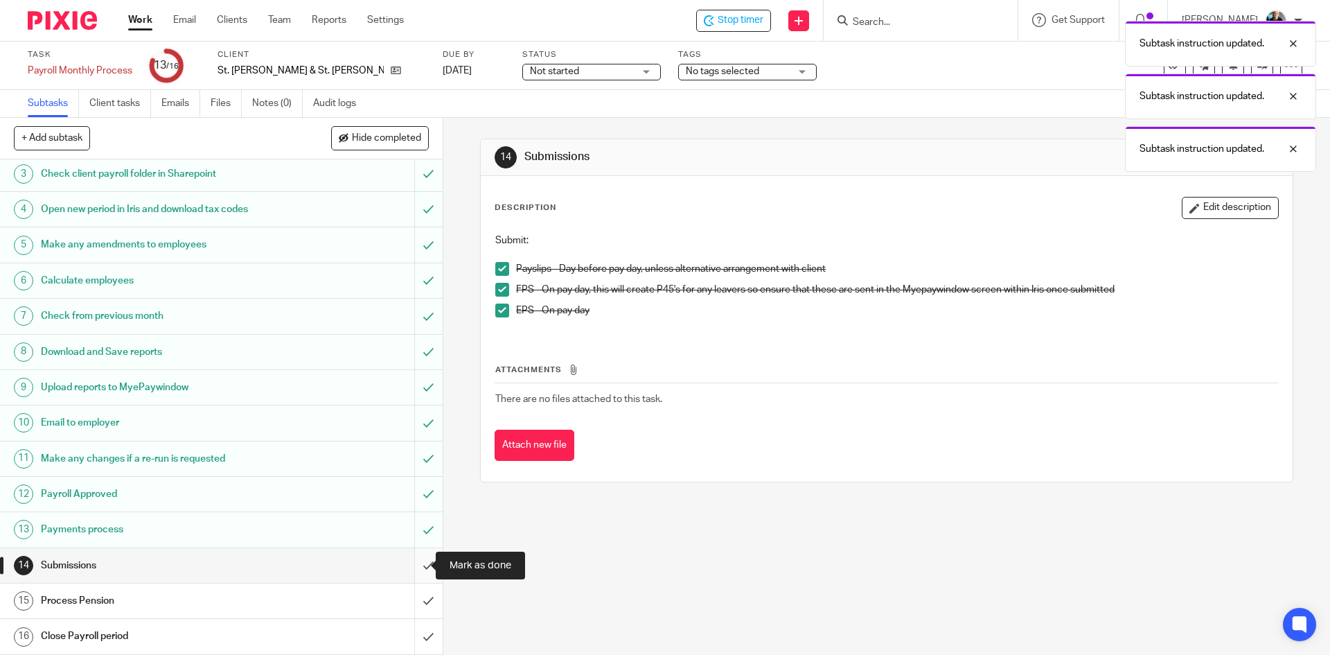
click at [414, 566] on input "submit" at bounding box center [221, 565] width 443 height 35
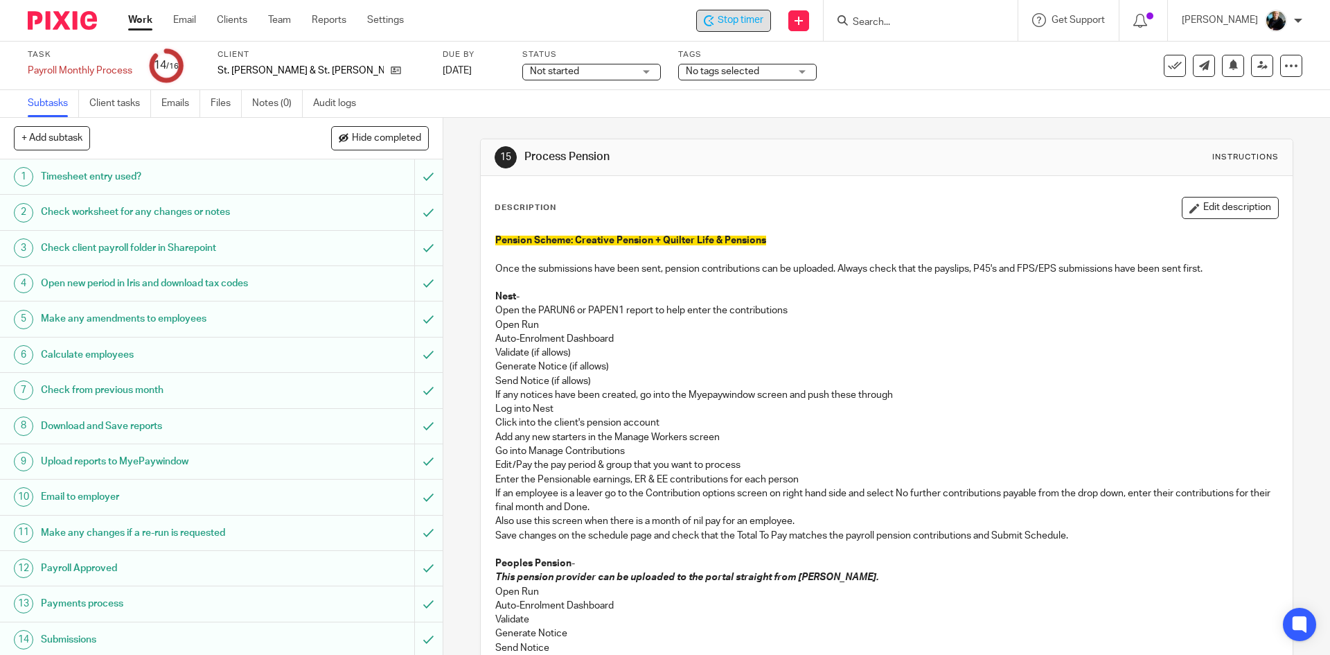
click at [749, 17] on span "Stop timer" at bounding box center [741, 20] width 46 height 15
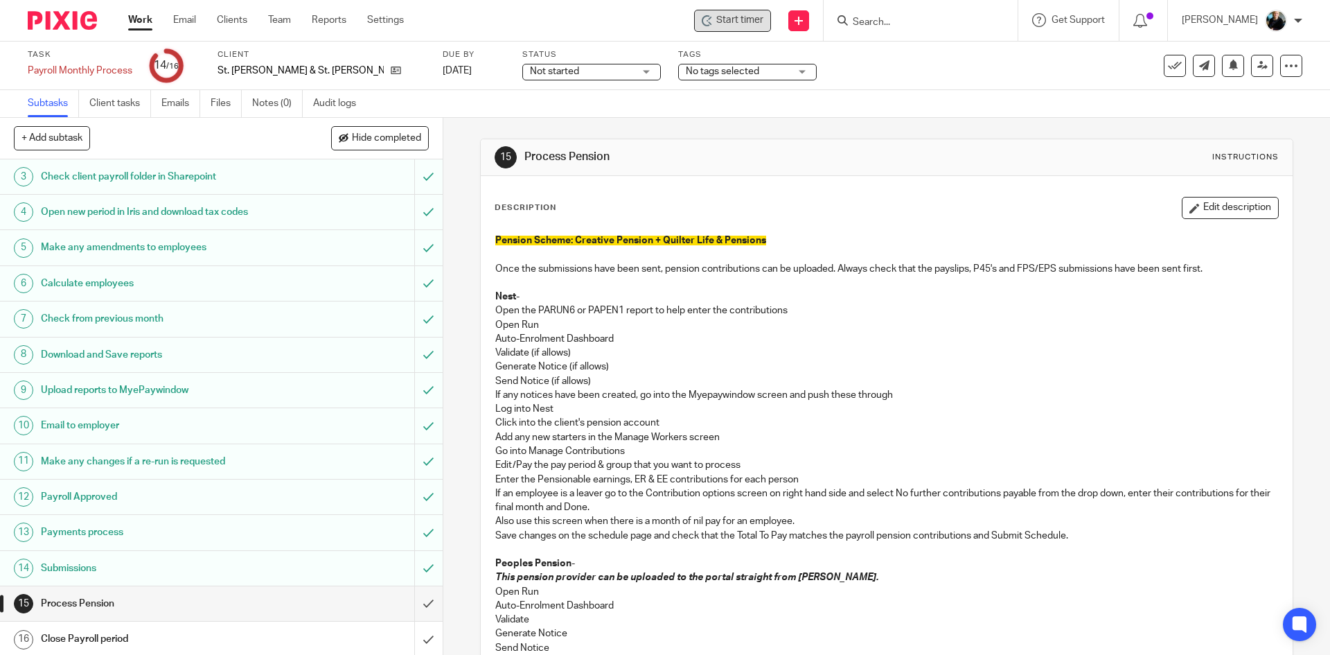
scroll to position [74, 0]
click at [907, 24] on input "Search" at bounding box center [913, 23] width 125 height 12
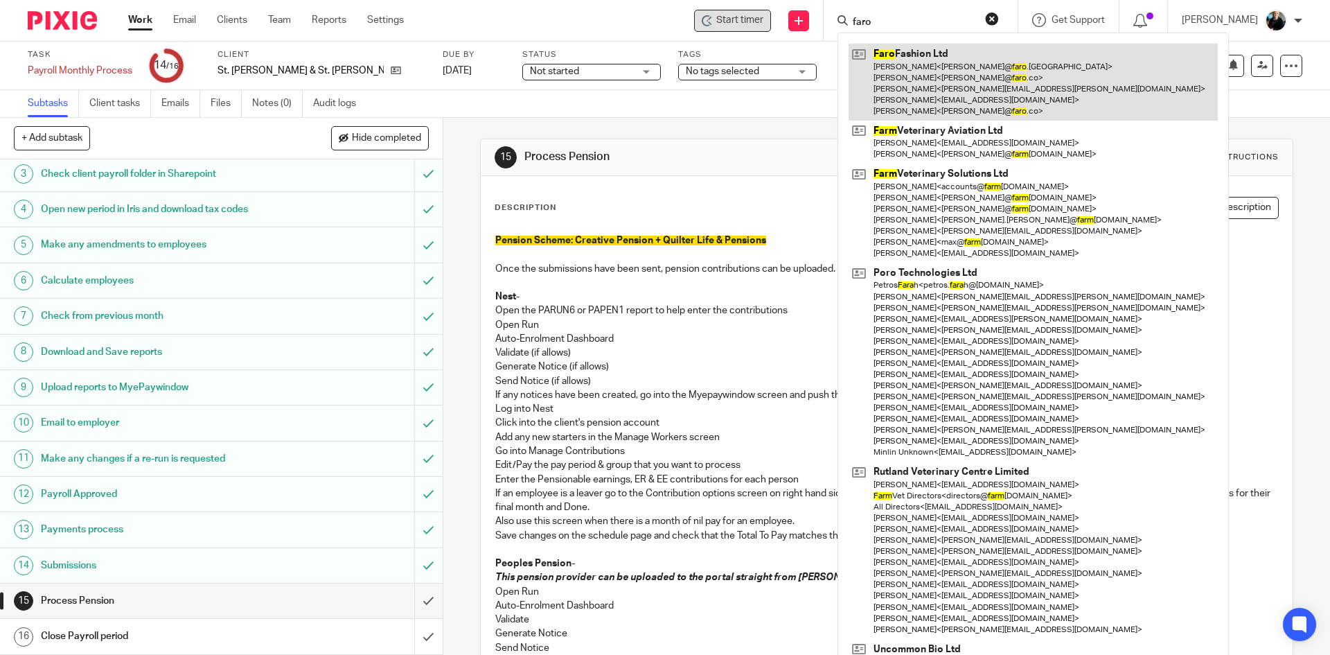
type input "faro"
click at [932, 60] on link at bounding box center [1033, 82] width 369 height 77
click at [934, 59] on link at bounding box center [1033, 82] width 369 height 77
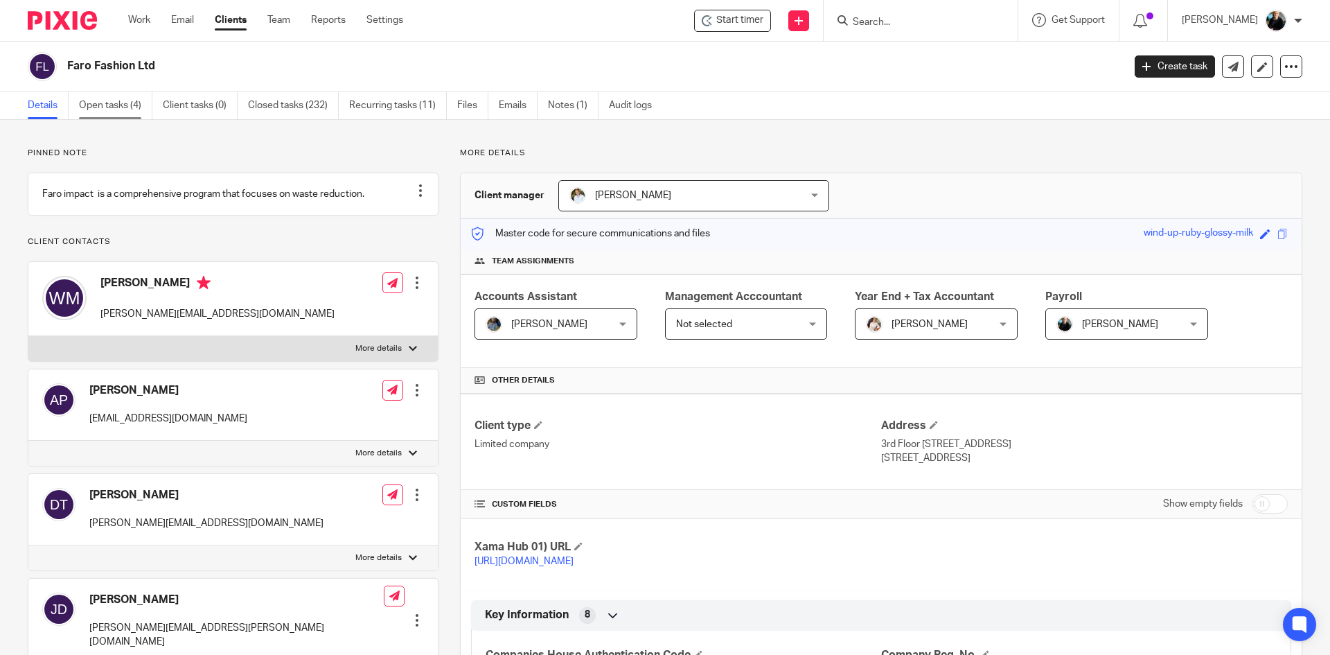
click at [108, 97] on link "Open tasks (4)" at bounding box center [115, 105] width 73 height 27
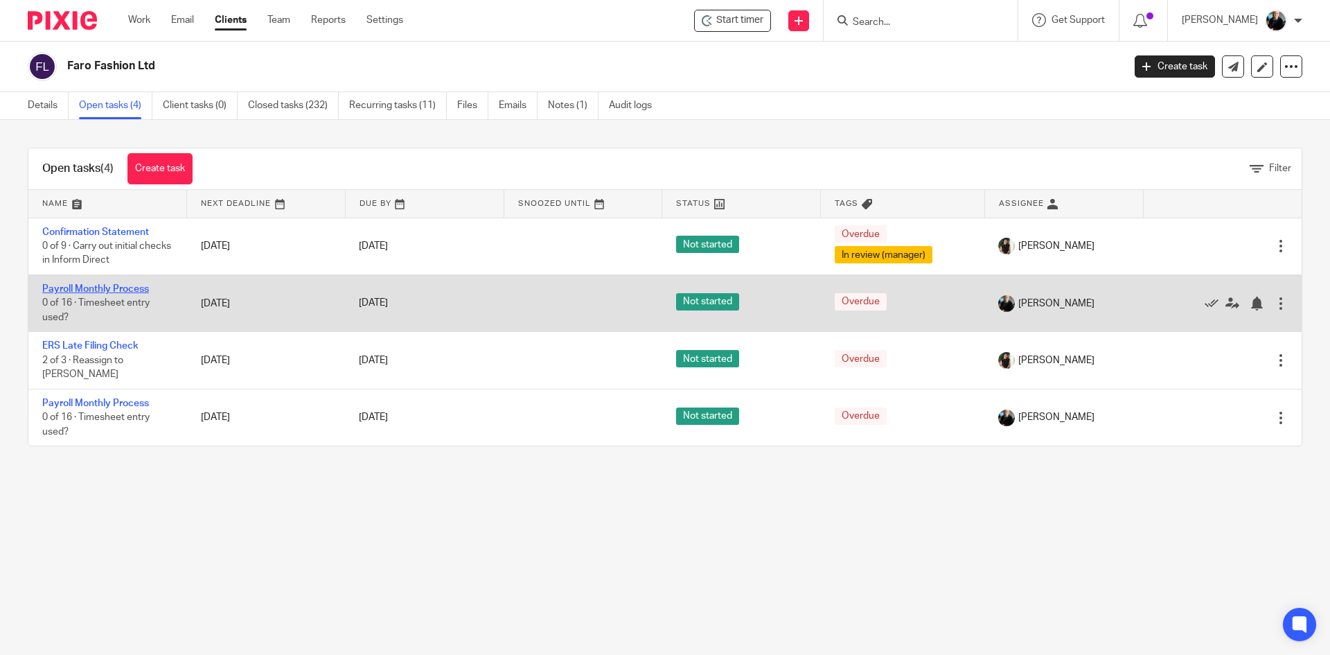
click at [82, 287] on link "Payroll Monthly Process" at bounding box center [95, 289] width 107 height 10
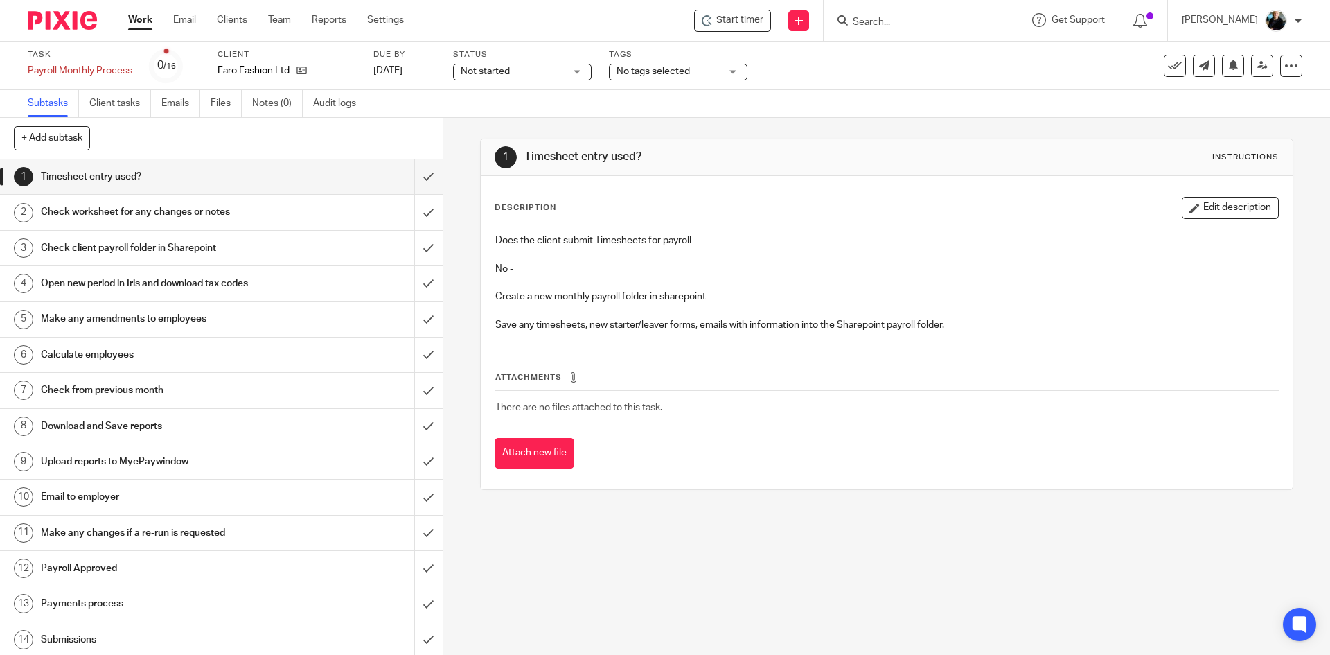
click at [407, 62] on div "Due by 26 Jul 2025" at bounding box center [404, 65] width 62 height 33
click at [419, 175] on input "submit" at bounding box center [221, 176] width 443 height 35
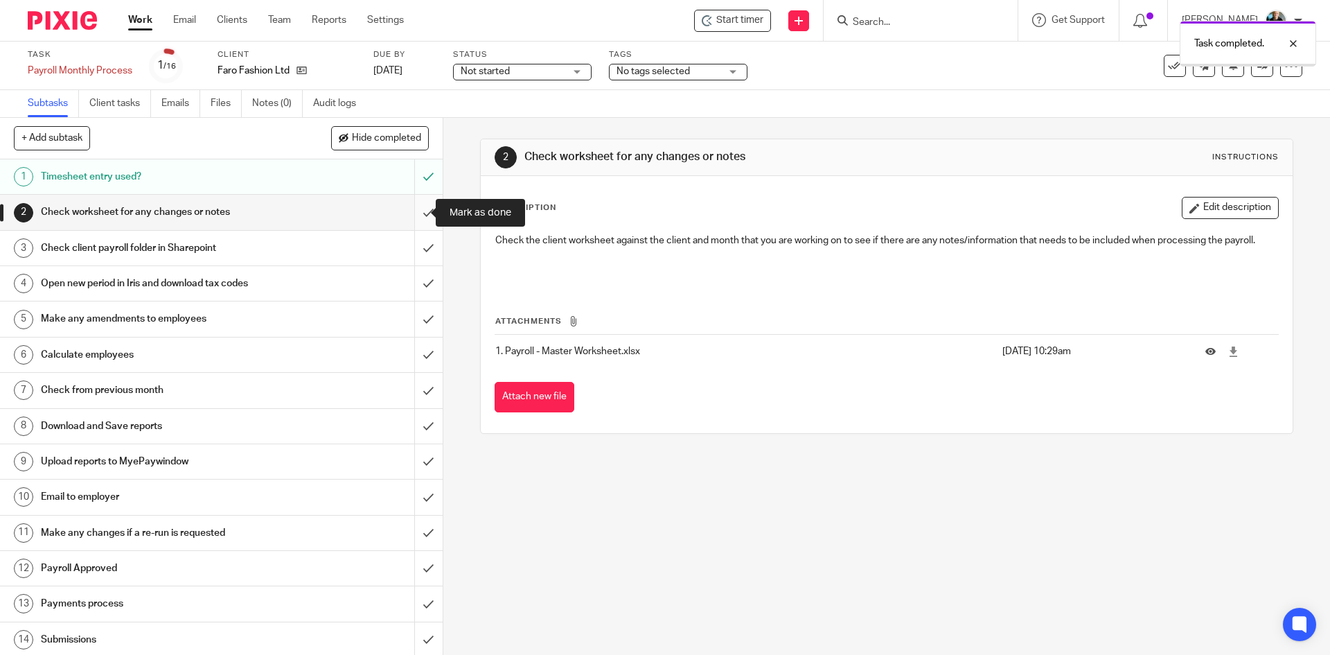
click at [413, 218] on input "submit" at bounding box center [221, 212] width 443 height 35
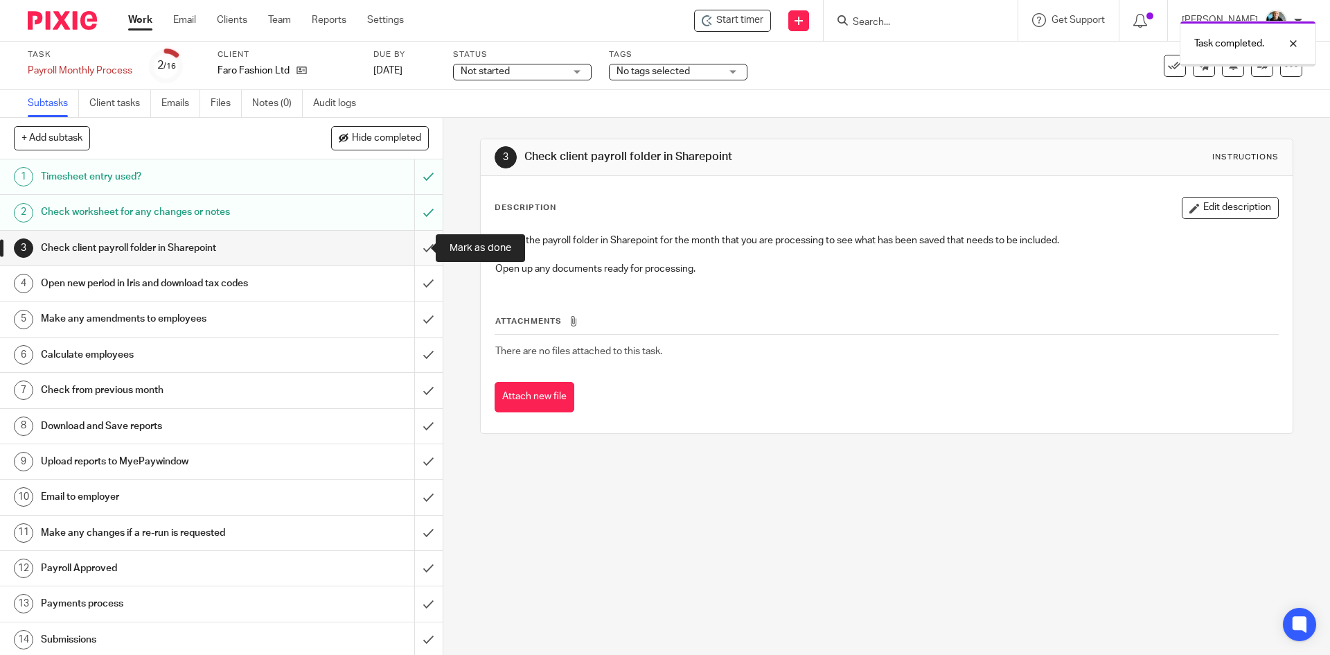
click at [415, 247] on input "submit" at bounding box center [221, 248] width 443 height 35
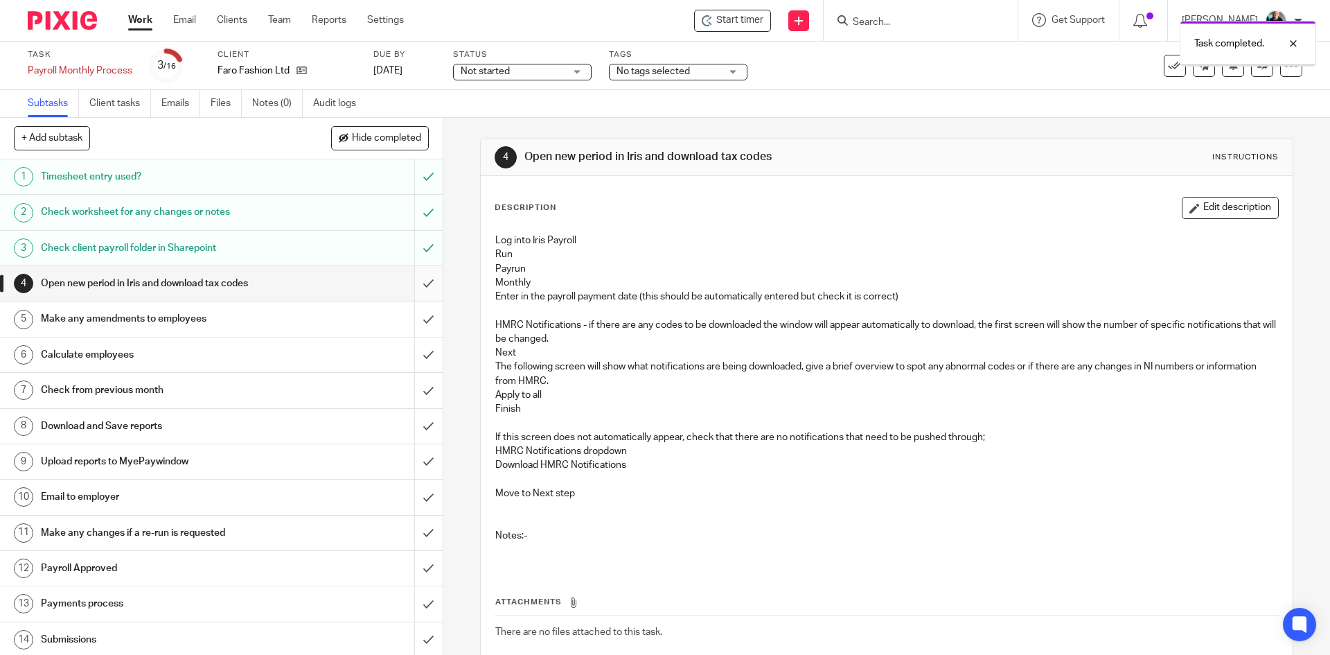
click at [415, 284] on input "submit" at bounding box center [221, 283] width 443 height 35
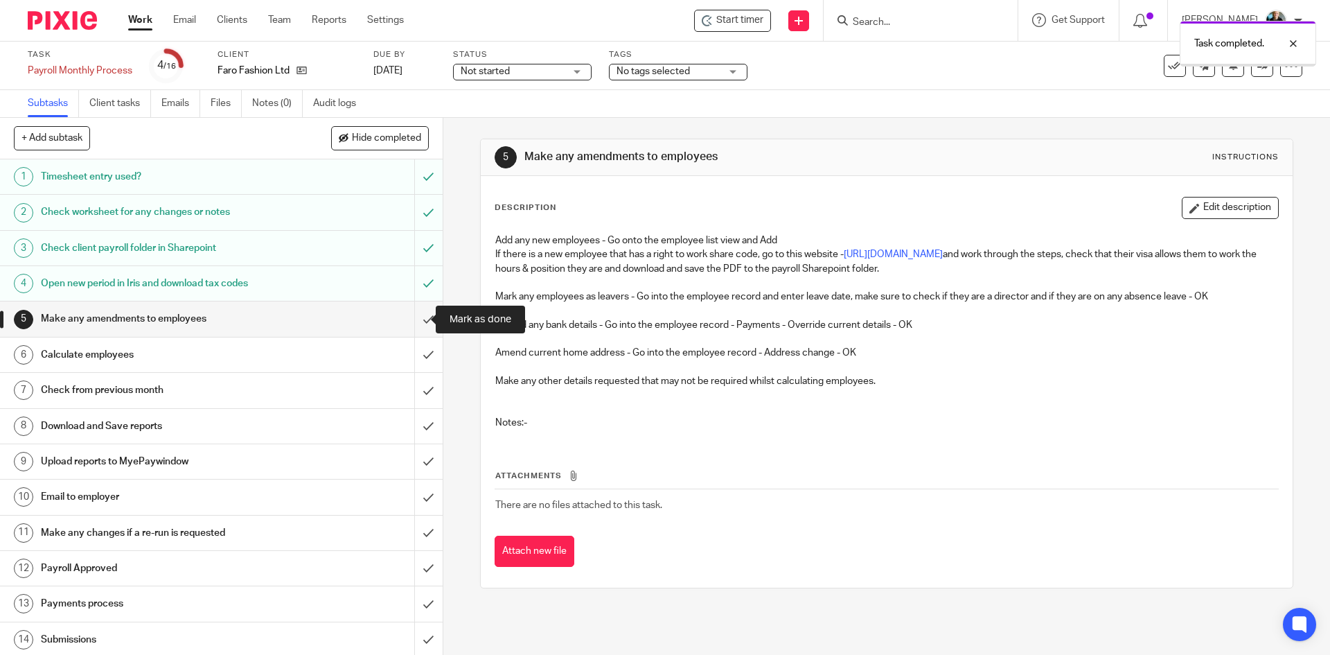
click at [411, 309] on input "submit" at bounding box center [221, 318] width 443 height 35
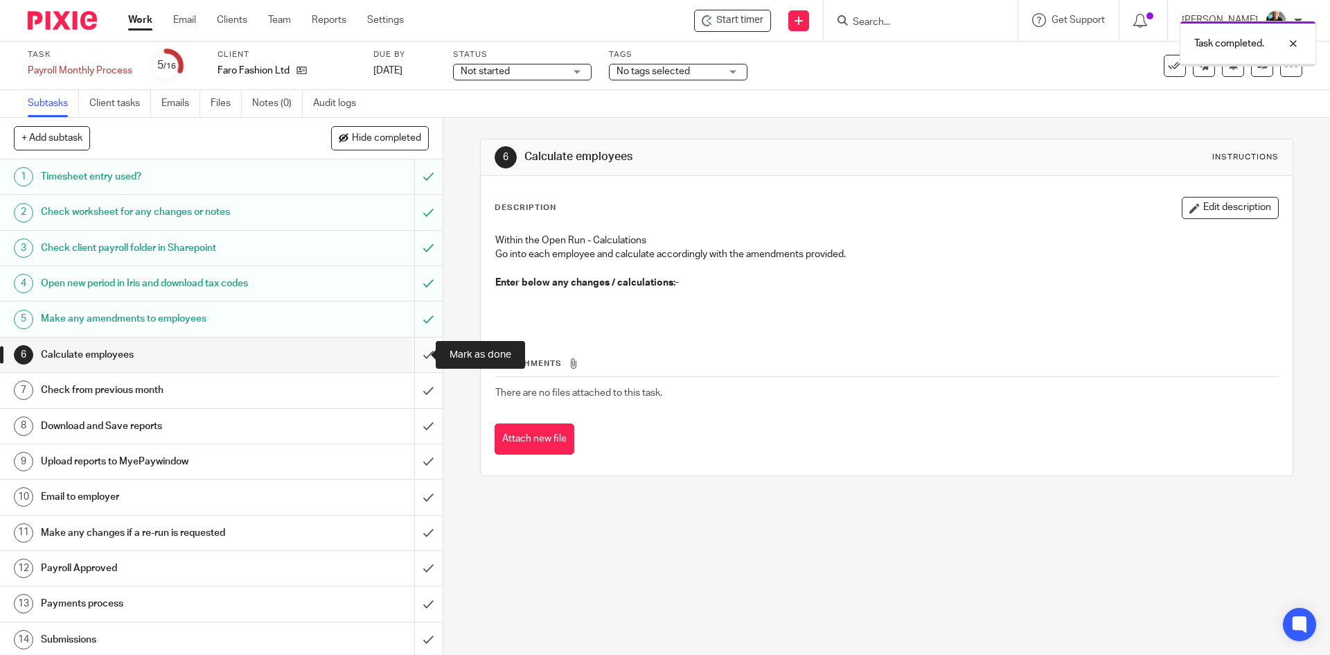
click at [416, 353] on input "submit" at bounding box center [221, 354] width 443 height 35
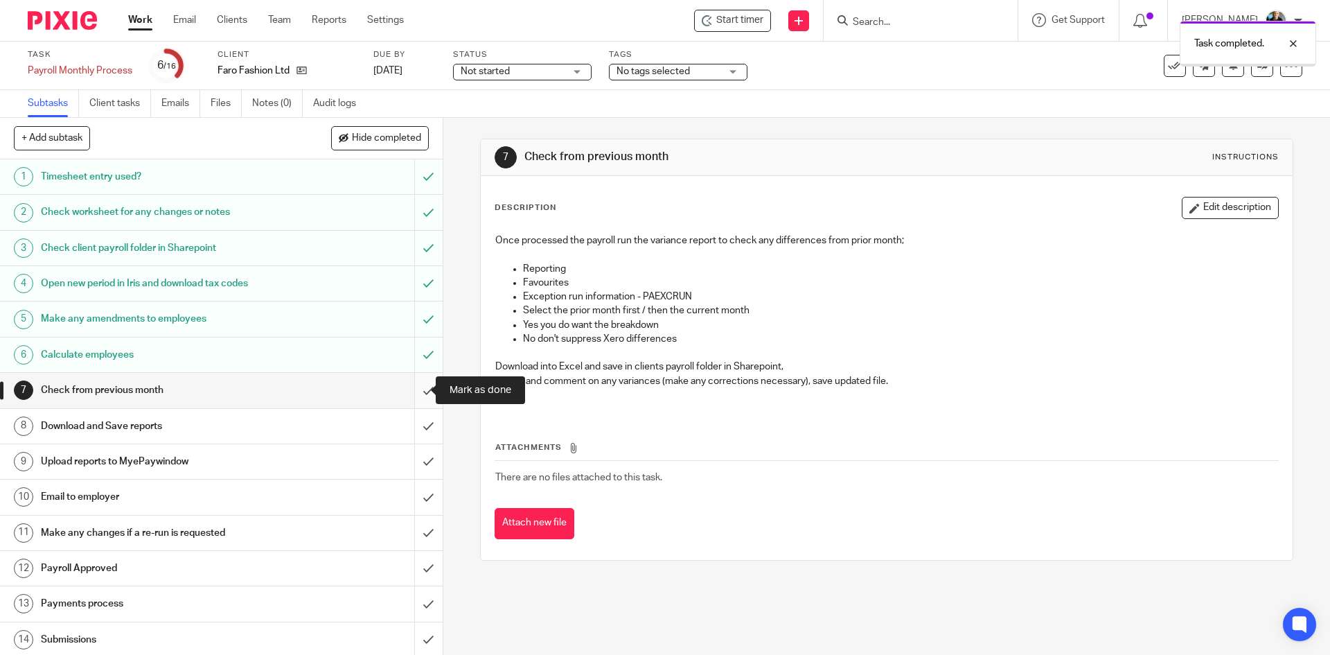
click at [413, 390] on input "submit" at bounding box center [221, 390] width 443 height 35
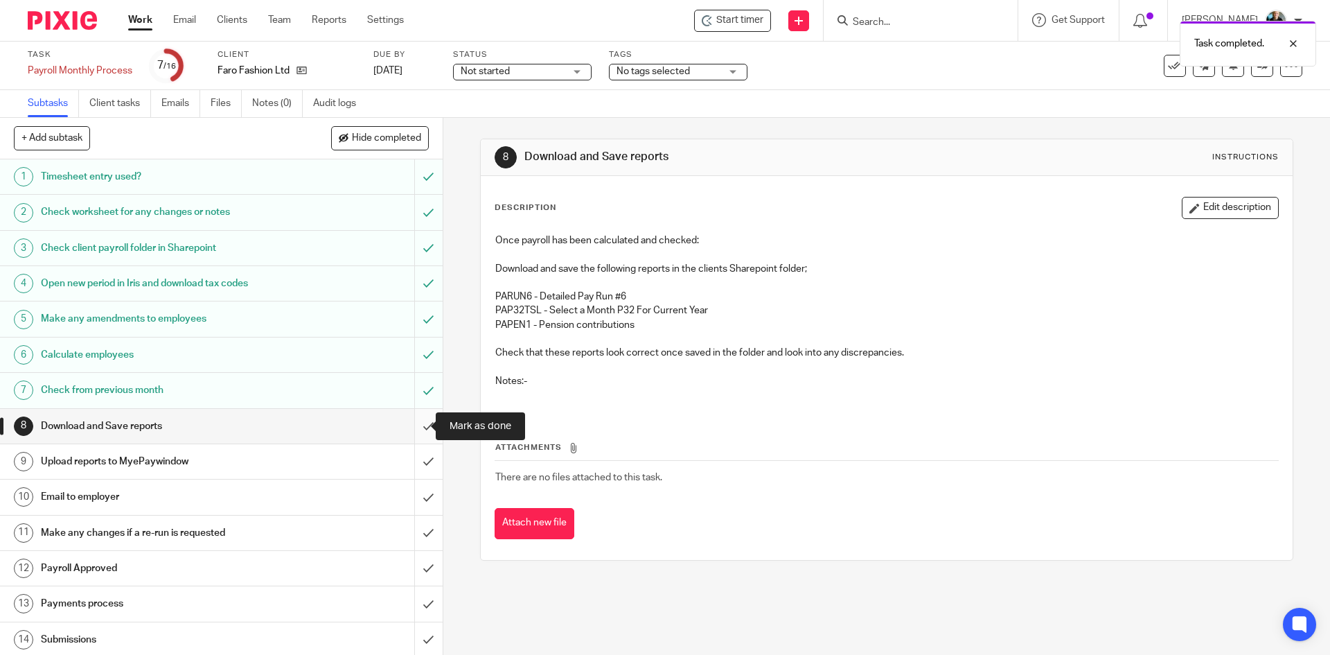
click at [420, 427] on input "submit" at bounding box center [221, 426] width 443 height 35
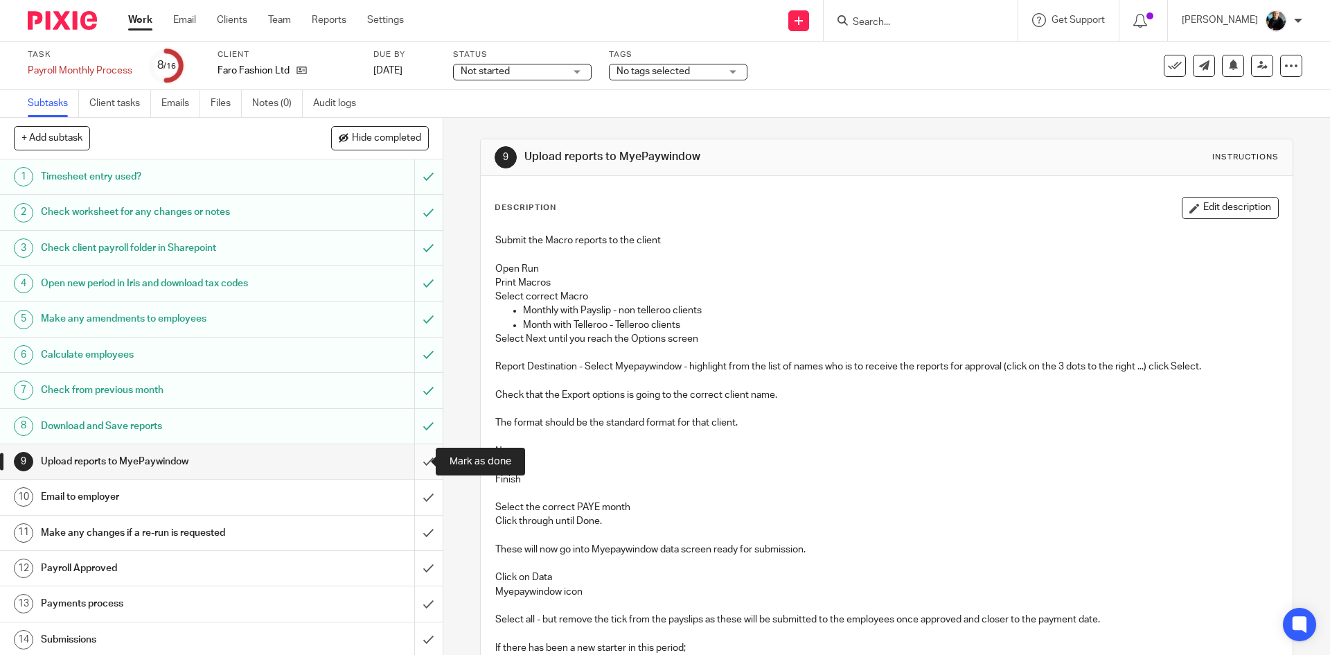
click at [410, 466] on input "submit" at bounding box center [221, 461] width 443 height 35
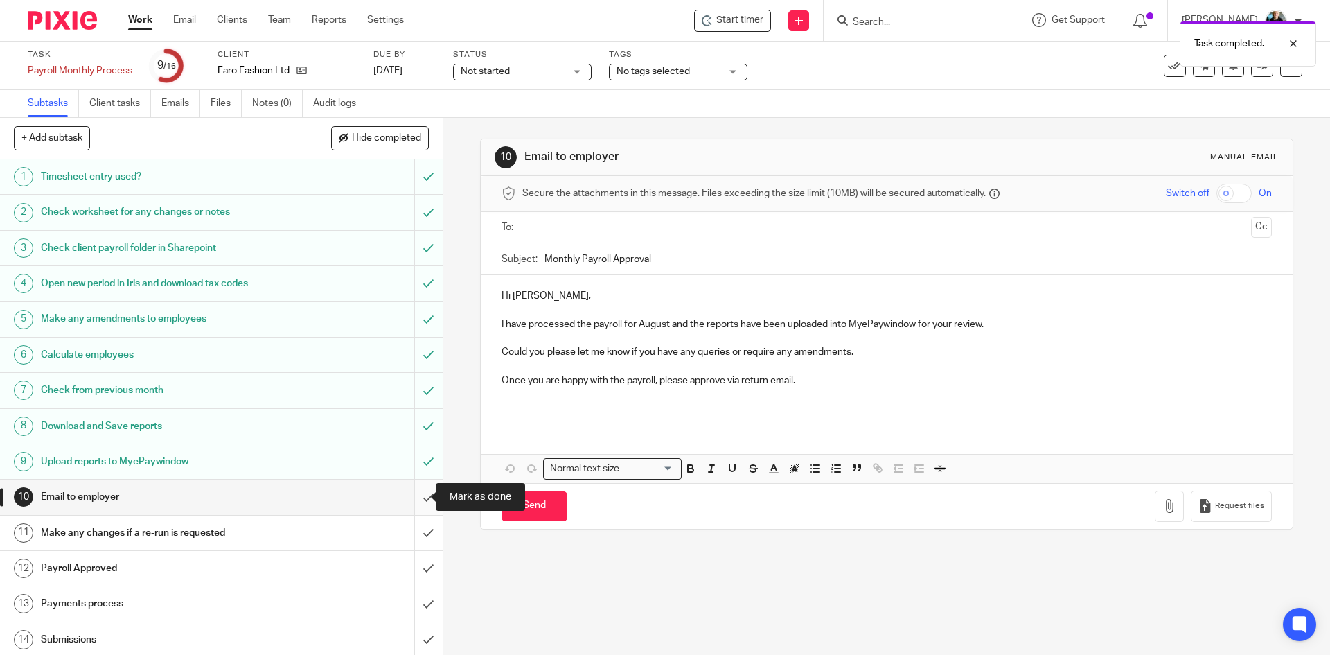
click at [416, 504] on input "submit" at bounding box center [221, 496] width 443 height 35
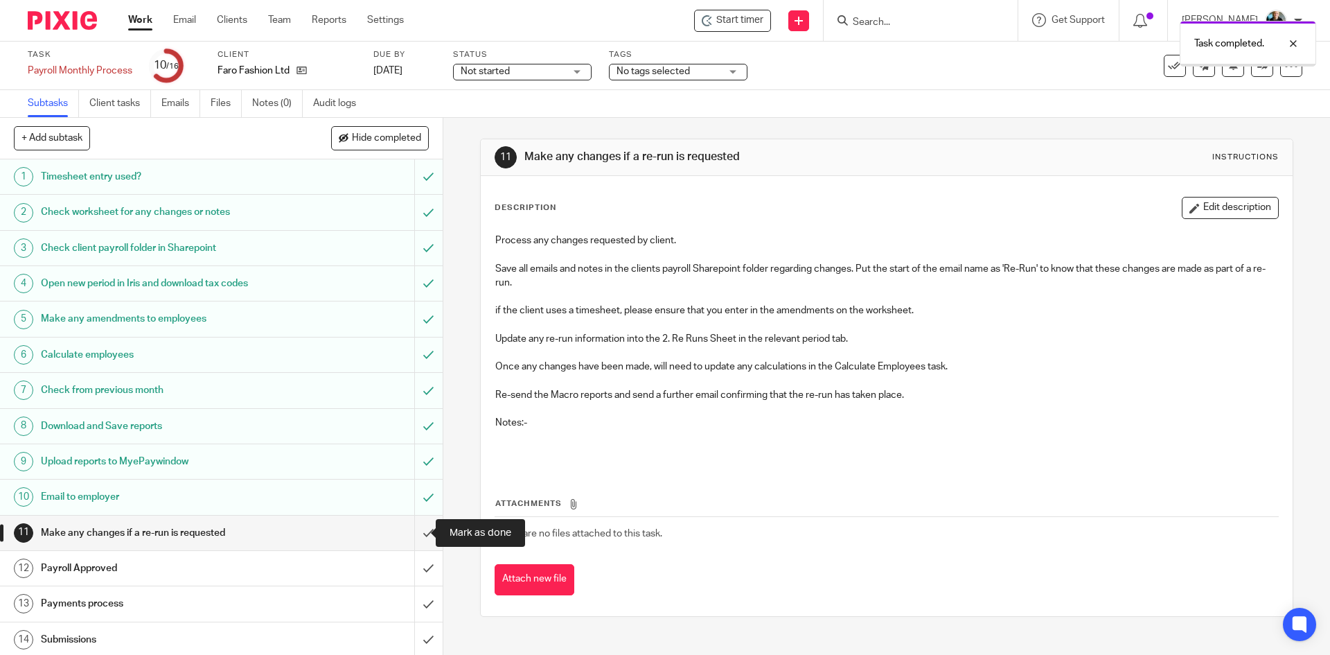
click at [409, 537] on input "submit" at bounding box center [221, 532] width 443 height 35
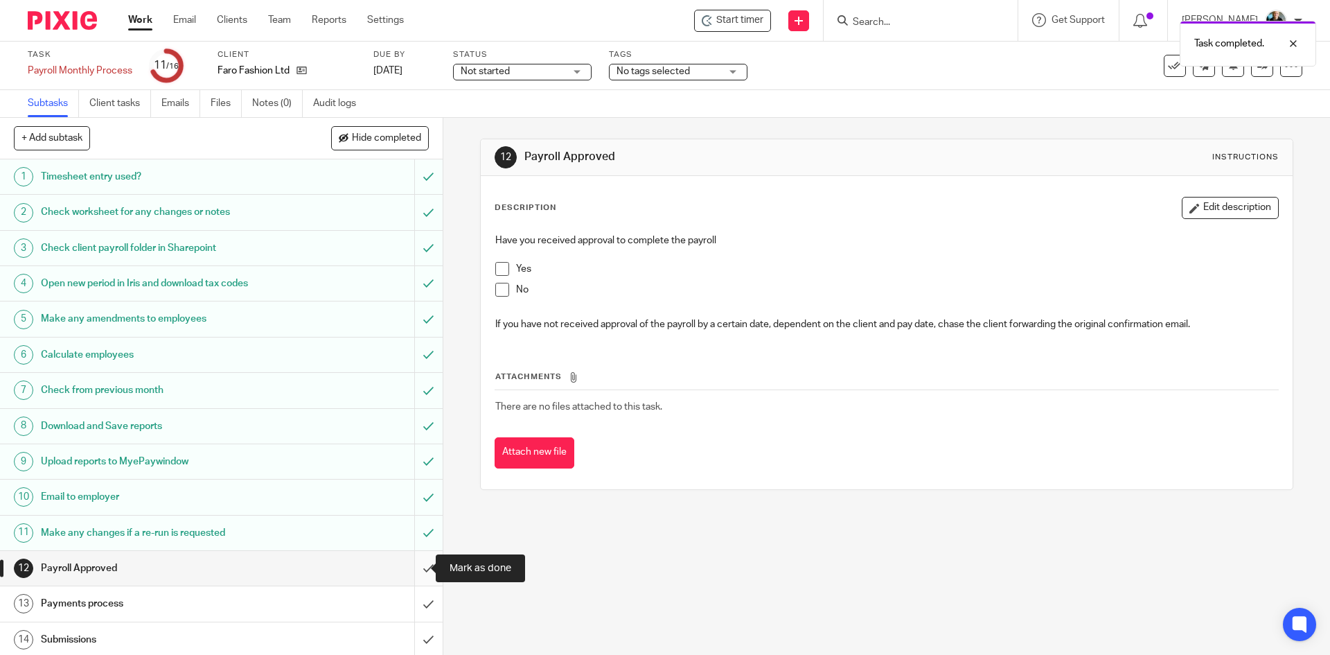
click at [417, 567] on input "submit" at bounding box center [221, 568] width 443 height 35
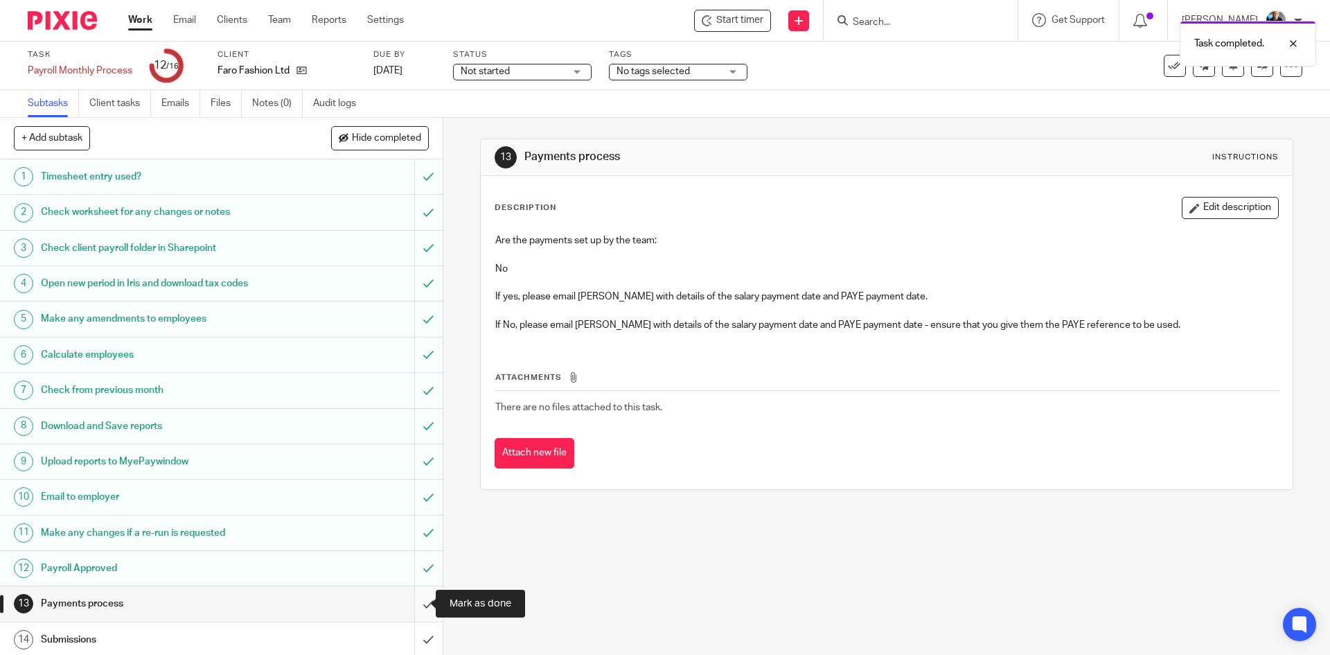
click at [410, 609] on input "submit" at bounding box center [221, 603] width 443 height 35
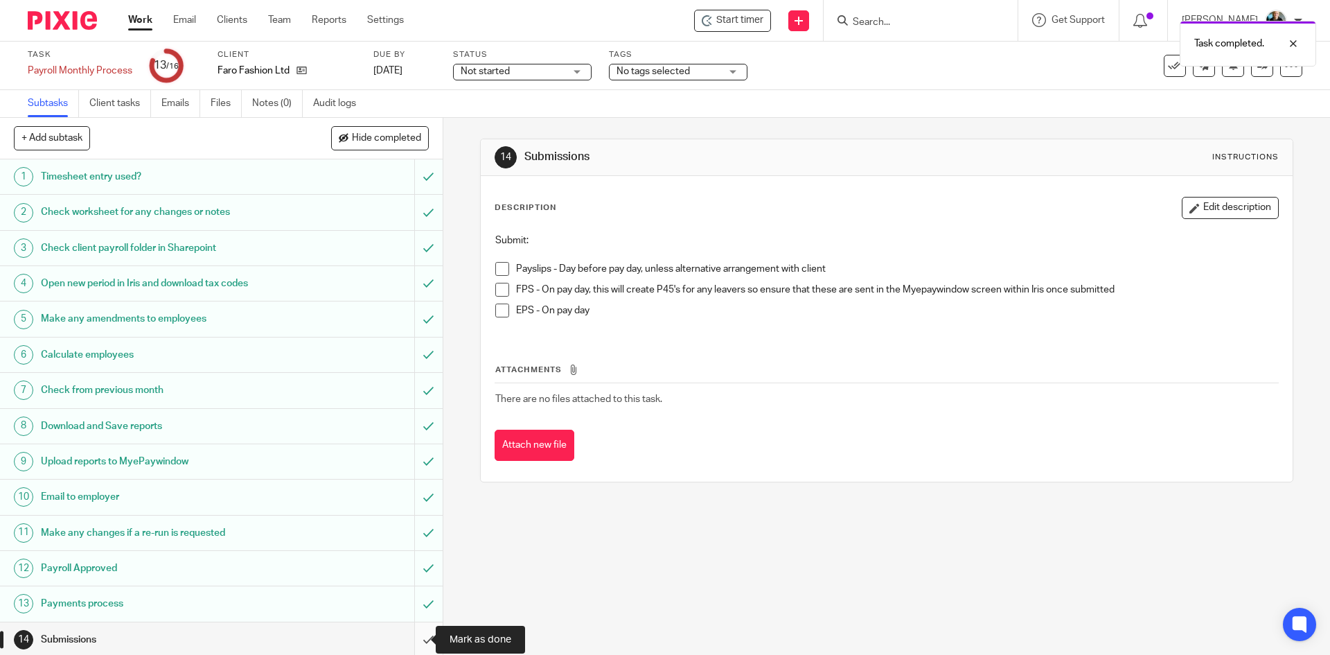
click at [414, 641] on input "submit" at bounding box center [221, 639] width 443 height 35
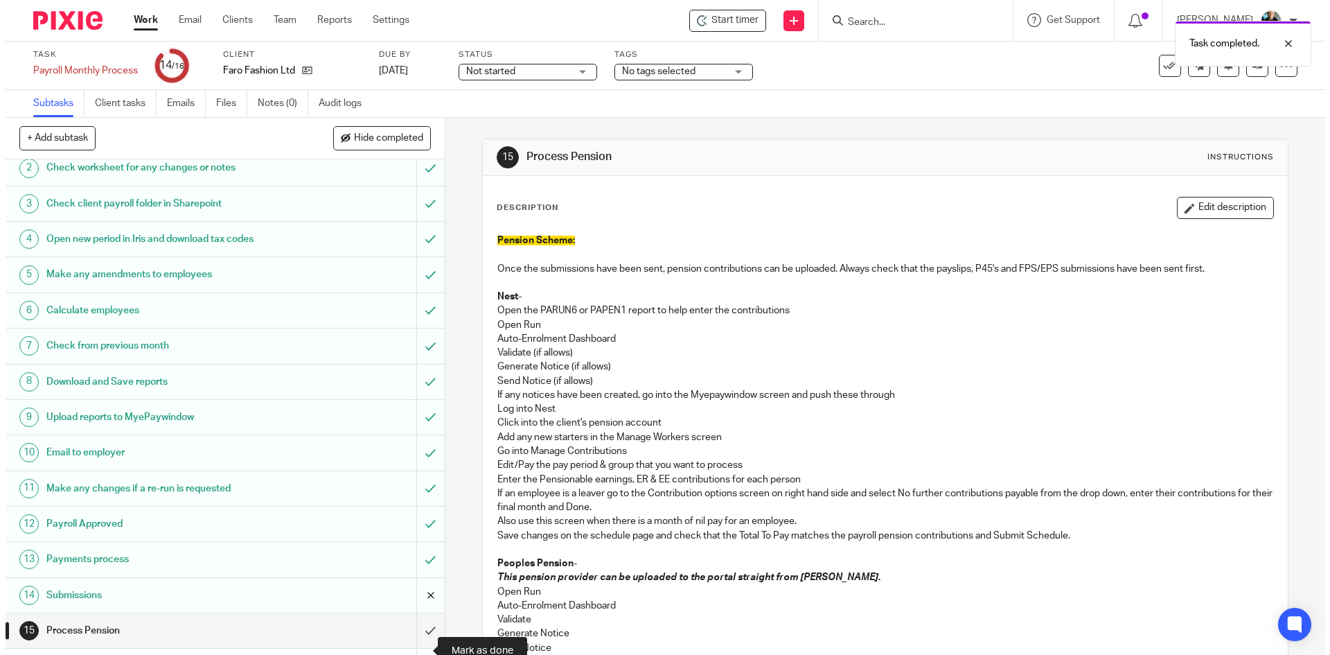
scroll to position [74, 0]
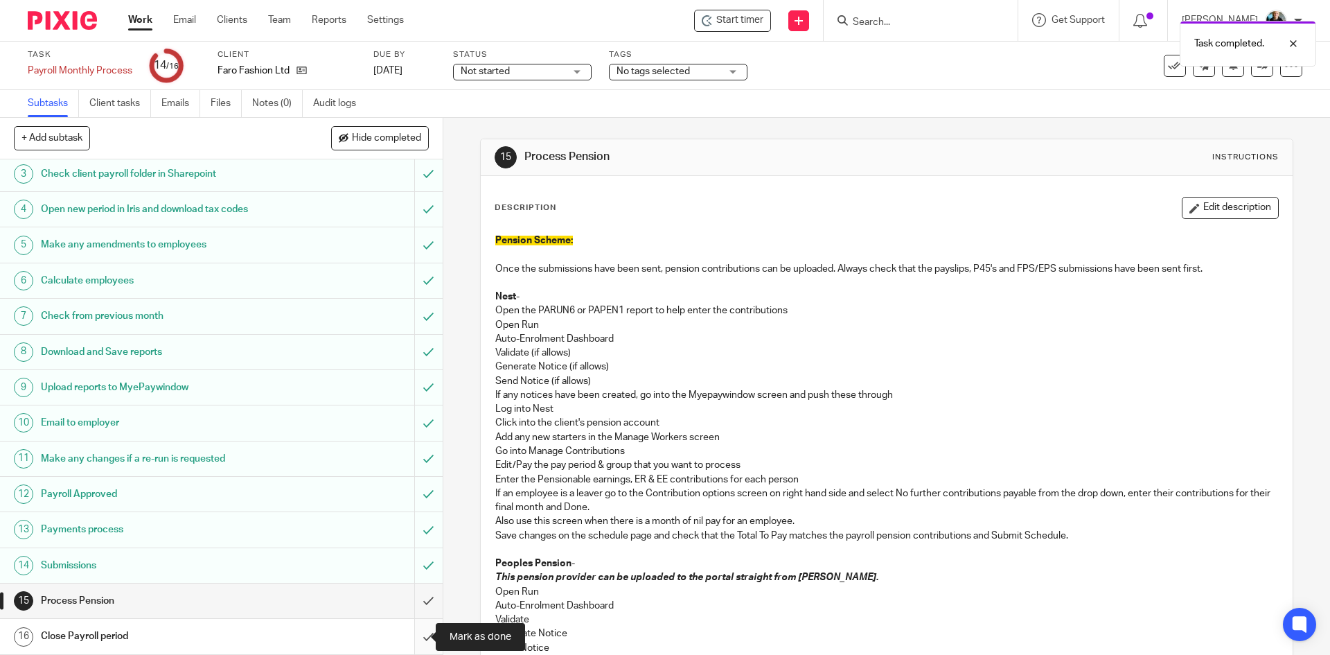
click at [412, 641] on input "submit" at bounding box center [221, 636] width 443 height 35
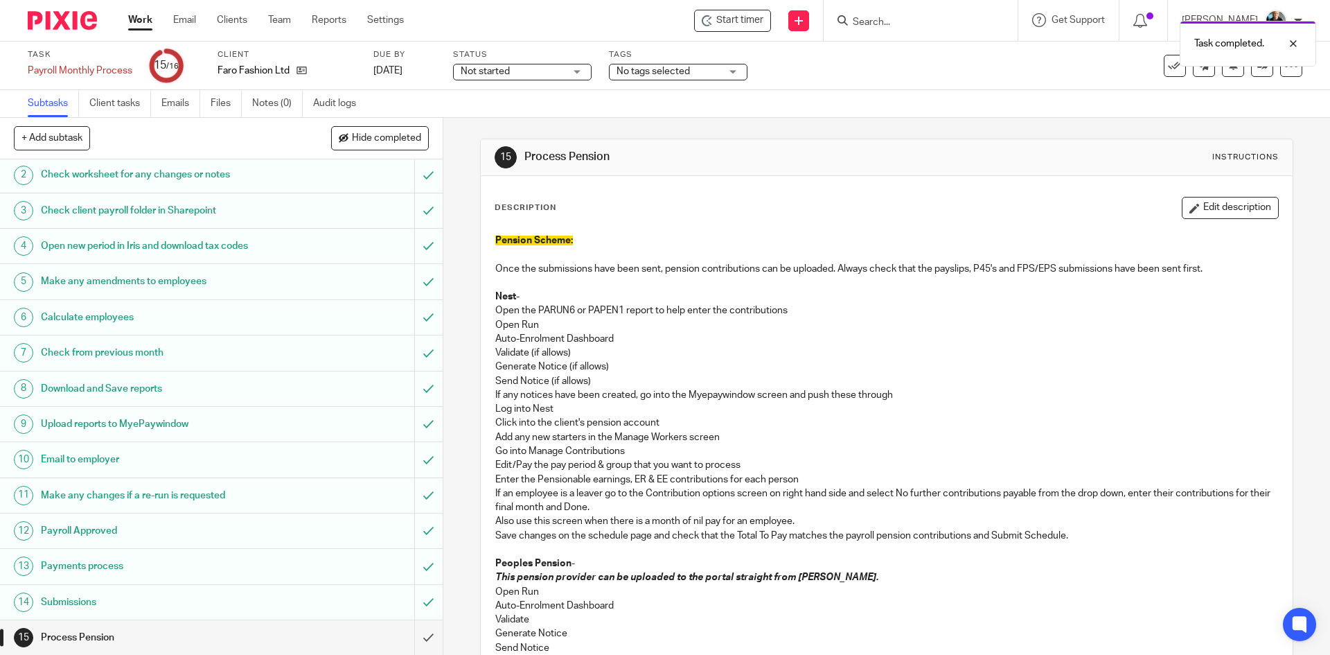
scroll to position [74, 0]
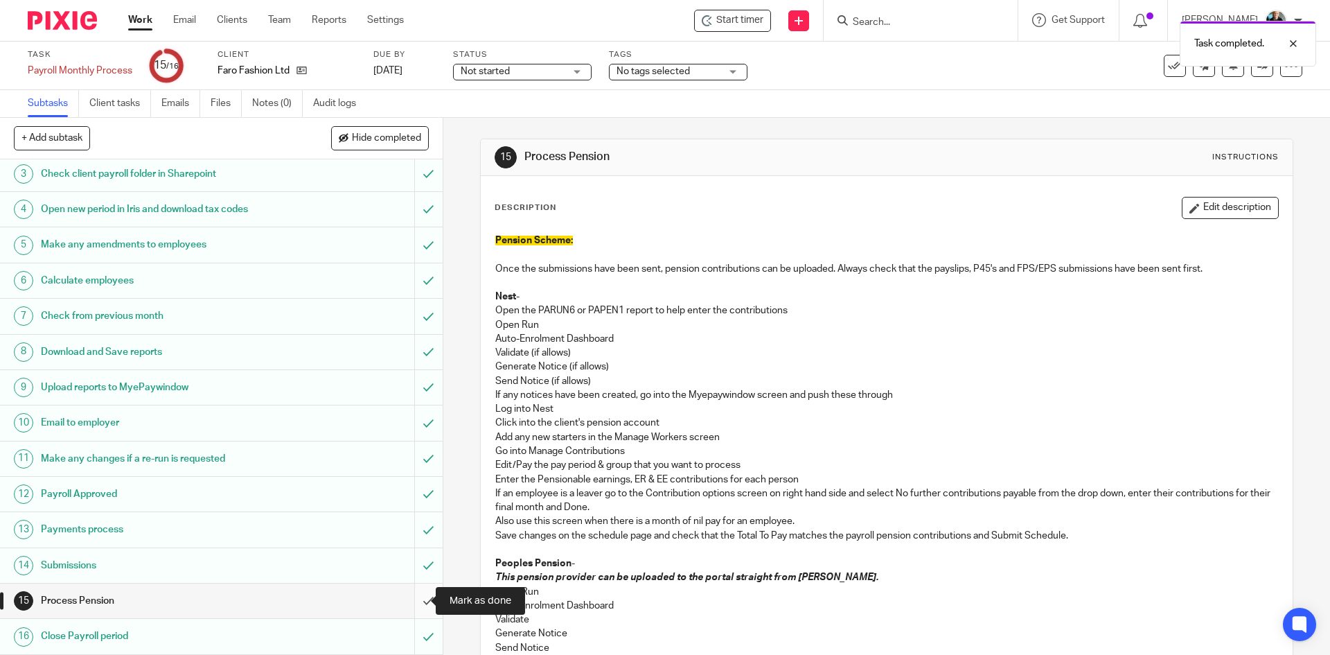
click at [413, 603] on input "submit" at bounding box center [221, 600] width 443 height 35
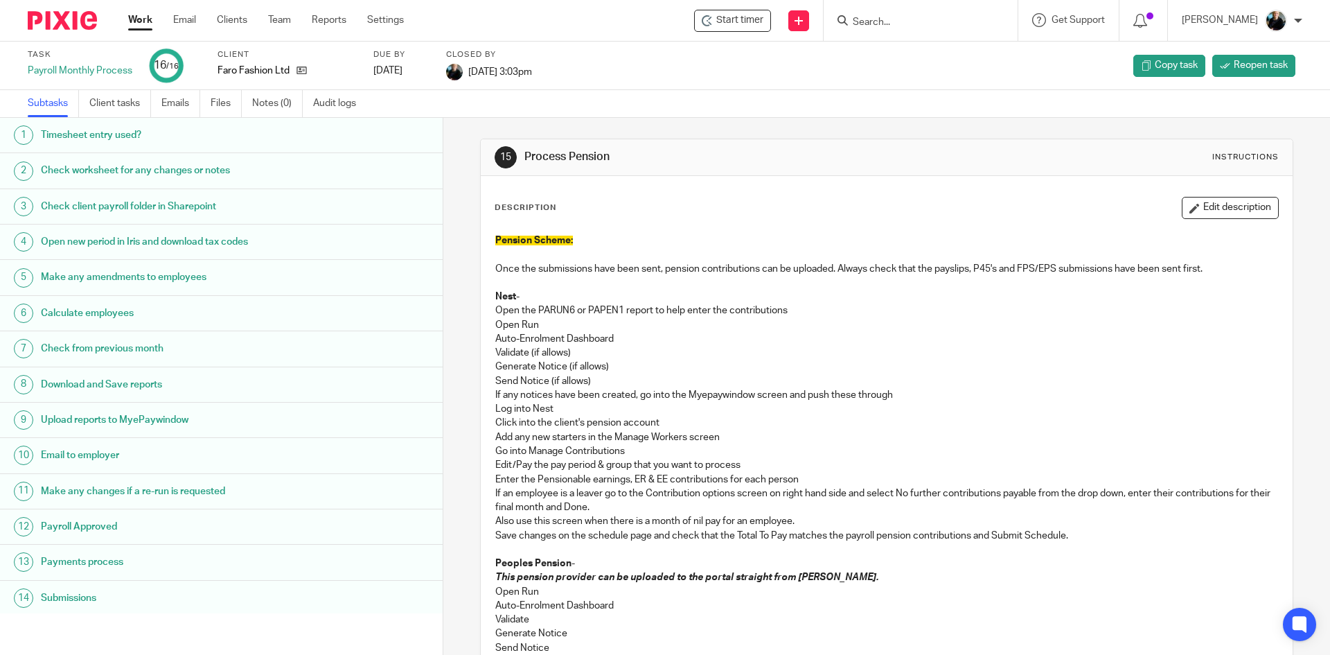
click at [902, 20] on input "Search" at bounding box center [913, 23] width 125 height 12
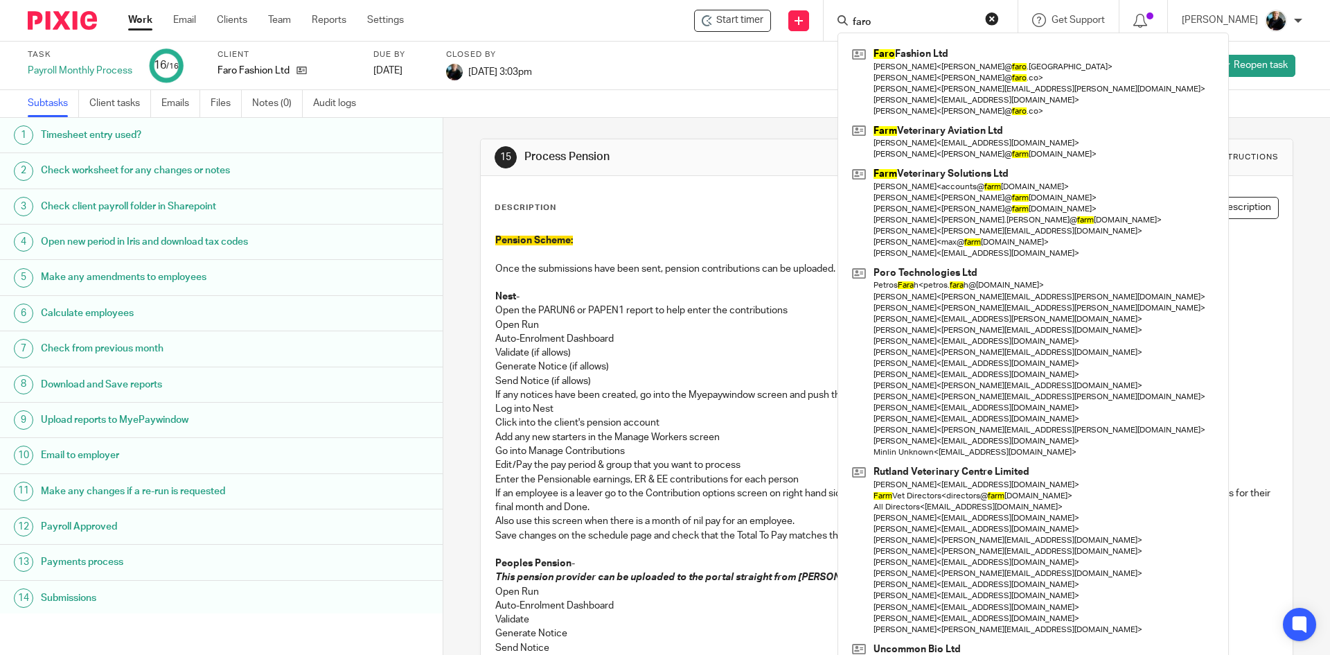
type input "faro"
click button "submit" at bounding box center [0, 0] width 0 height 0
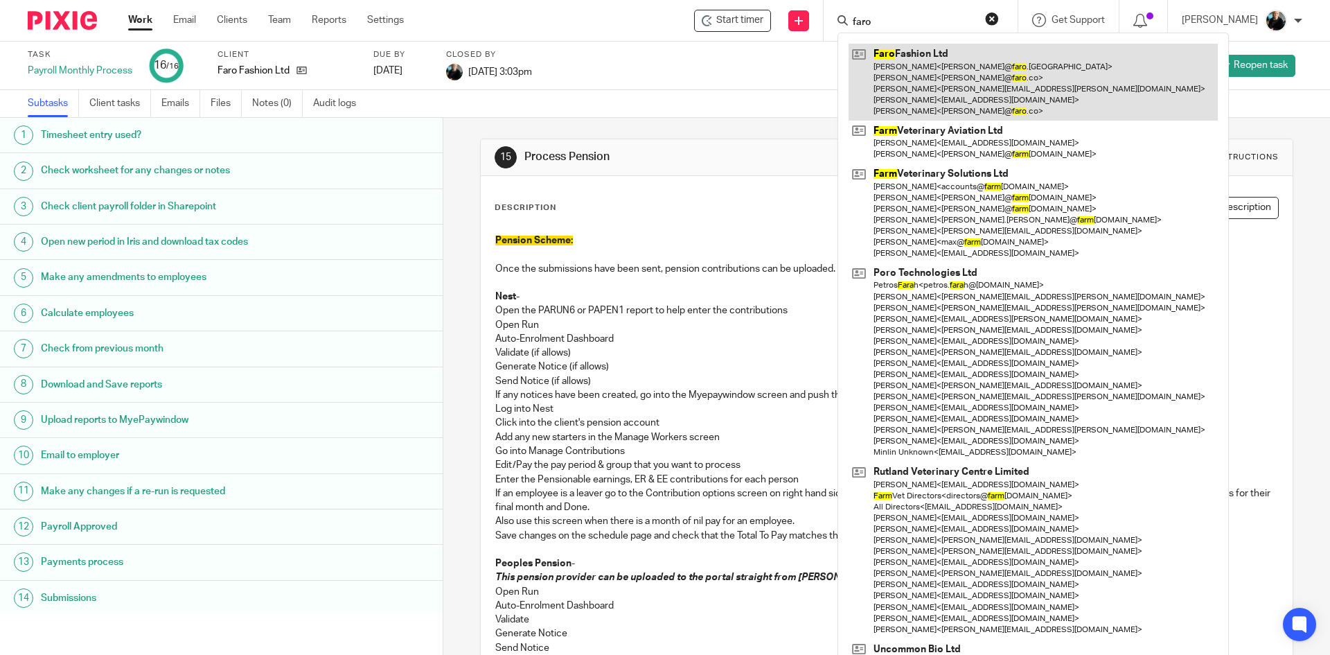
click at [921, 59] on link at bounding box center [1033, 82] width 369 height 77
click at [920, 59] on link at bounding box center [1033, 82] width 369 height 77
click at [939, 89] on link at bounding box center [1033, 82] width 369 height 77
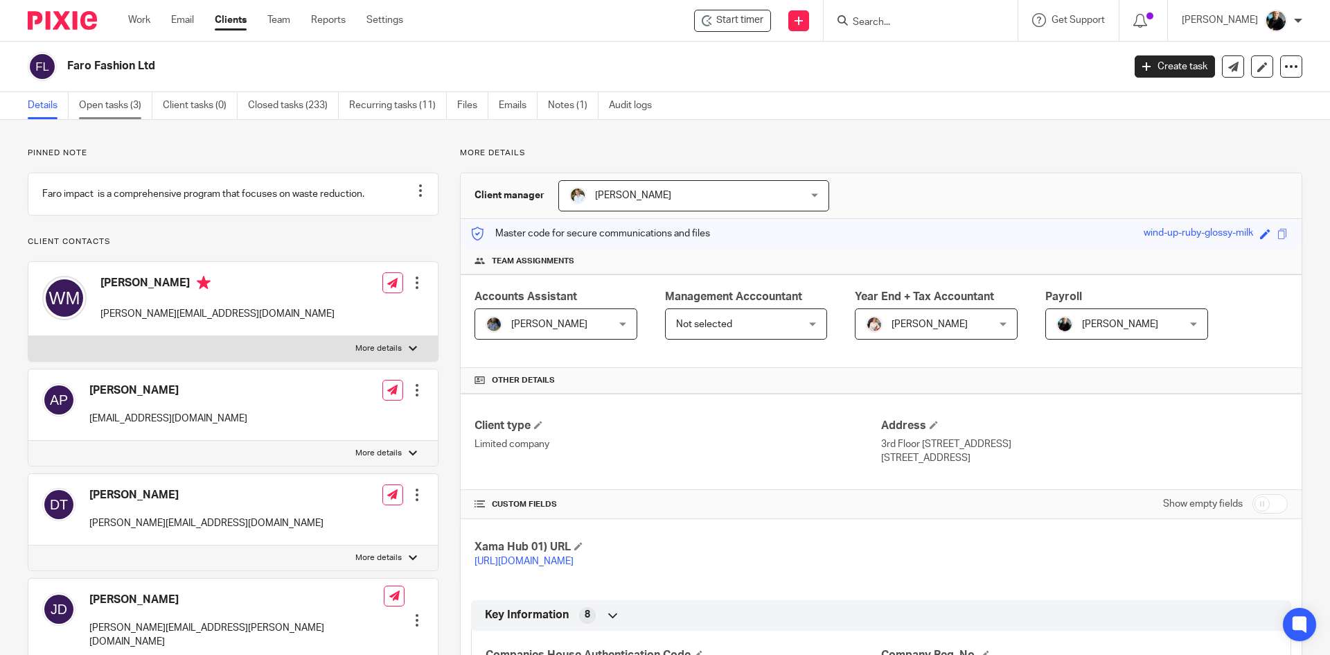
click at [122, 103] on link "Open tasks (3)" at bounding box center [115, 105] width 73 height 27
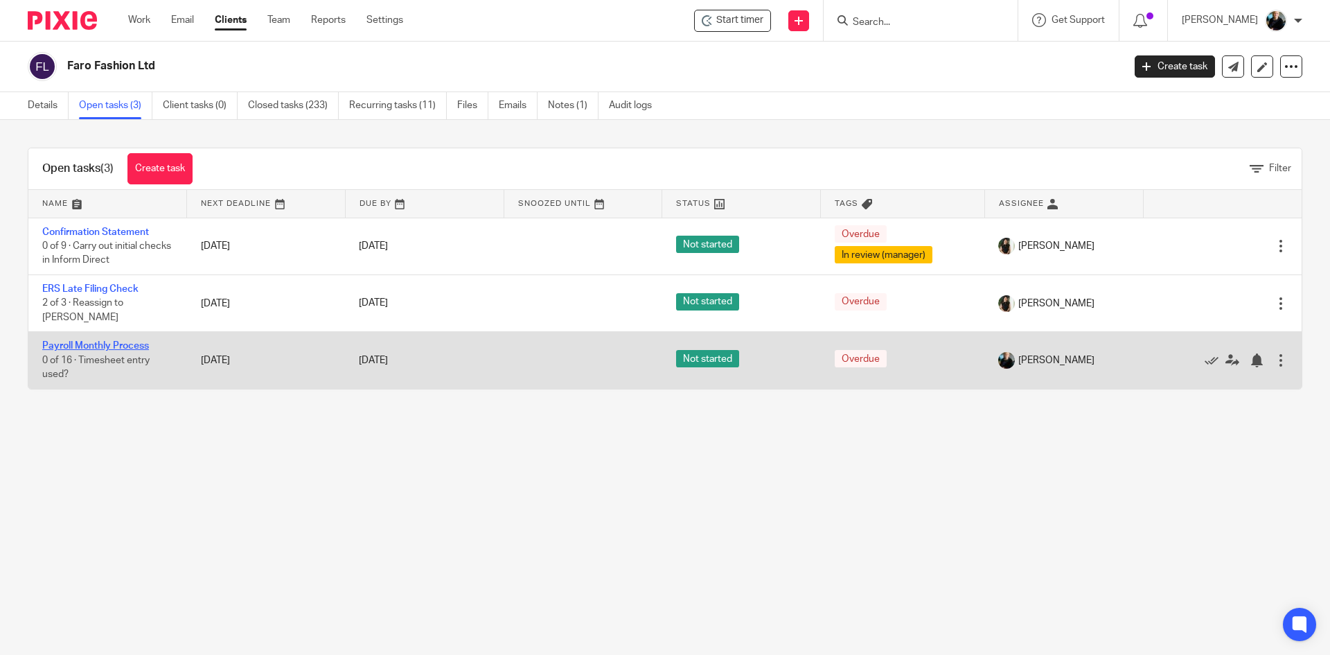
click at [111, 342] on link "Payroll Monthly Process" at bounding box center [95, 346] width 107 height 10
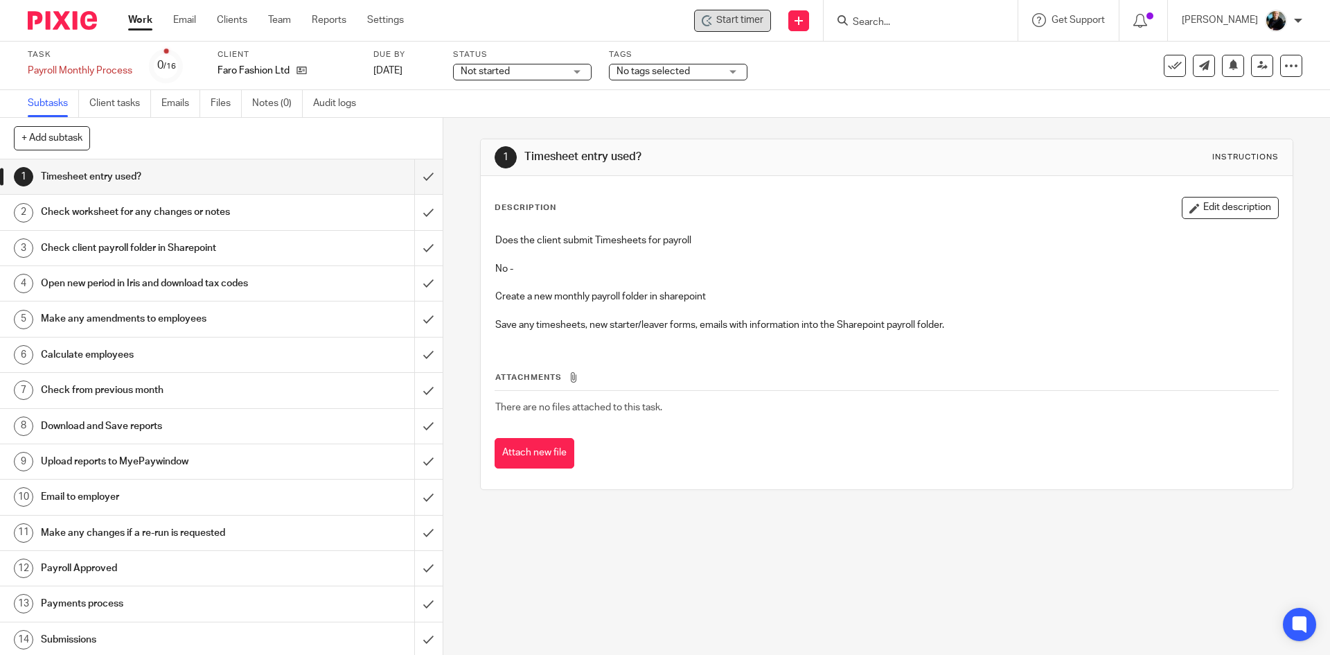
click at [728, 27] on span "Start timer" at bounding box center [739, 20] width 47 height 15
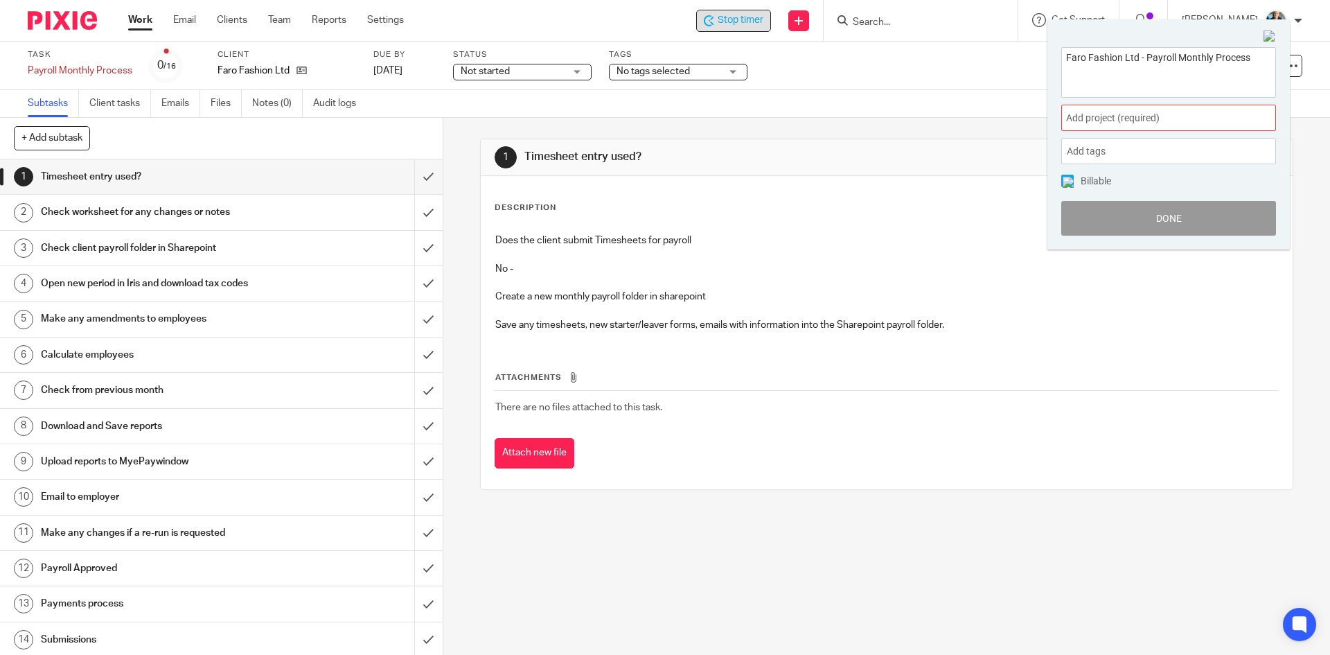
click at [1149, 120] on span "Add project (required) :" at bounding box center [1153, 118] width 175 height 15
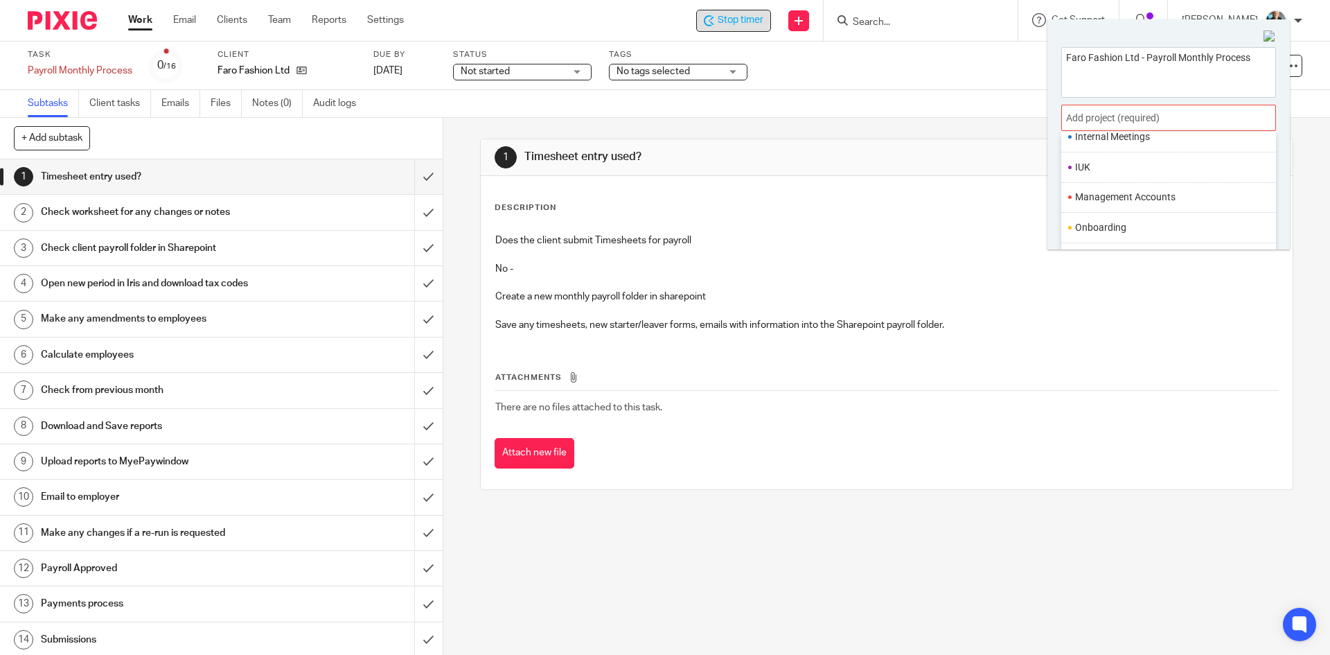
scroll to position [519, 0]
click at [1102, 179] on li "Payroll" at bounding box center [1165, 182] width 181 height 15
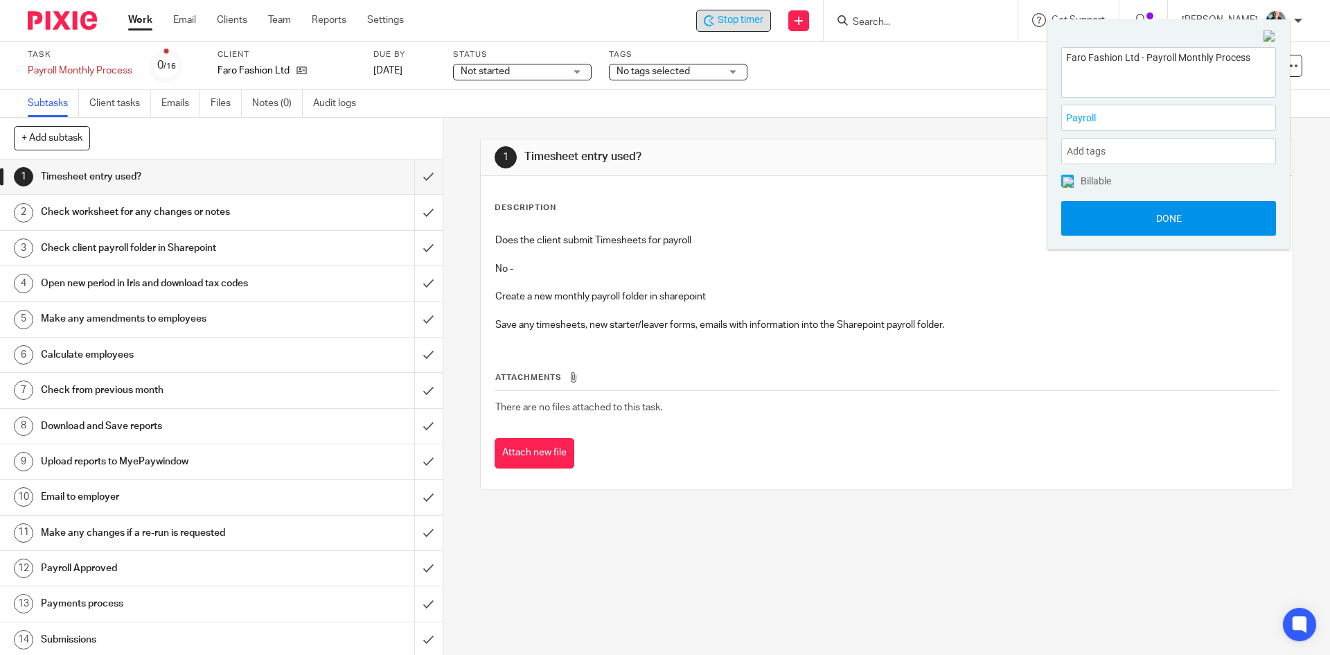
click at [1135, 225] on button "Done" at bounding box center [1168, 218] width 215 height 35
